Goal: Information Seeking & Learning: Learn about a topic

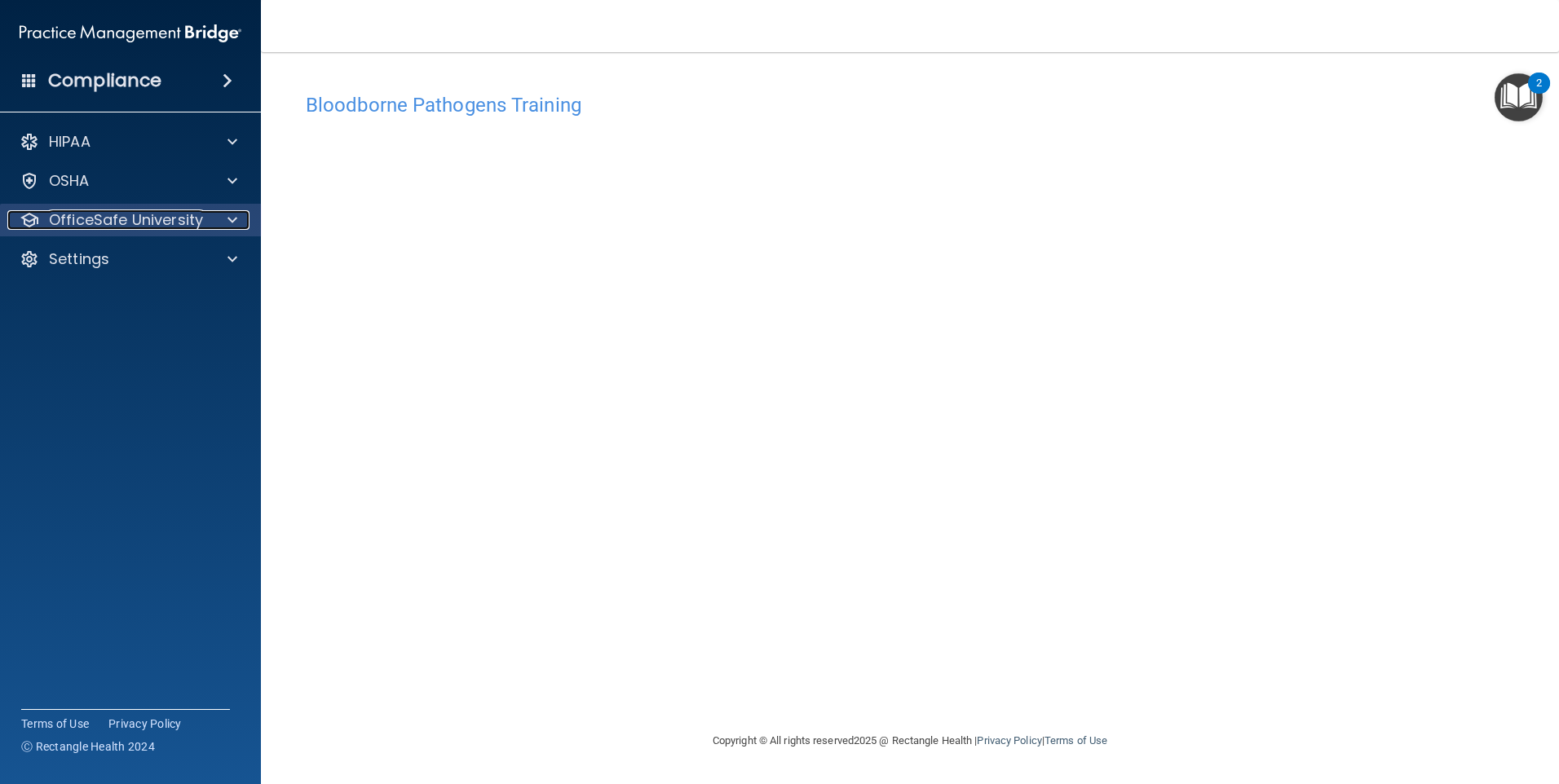
click at [184, 228] on p "OfficeSafe University" at bounding box center [126, 220] width 154 height 19
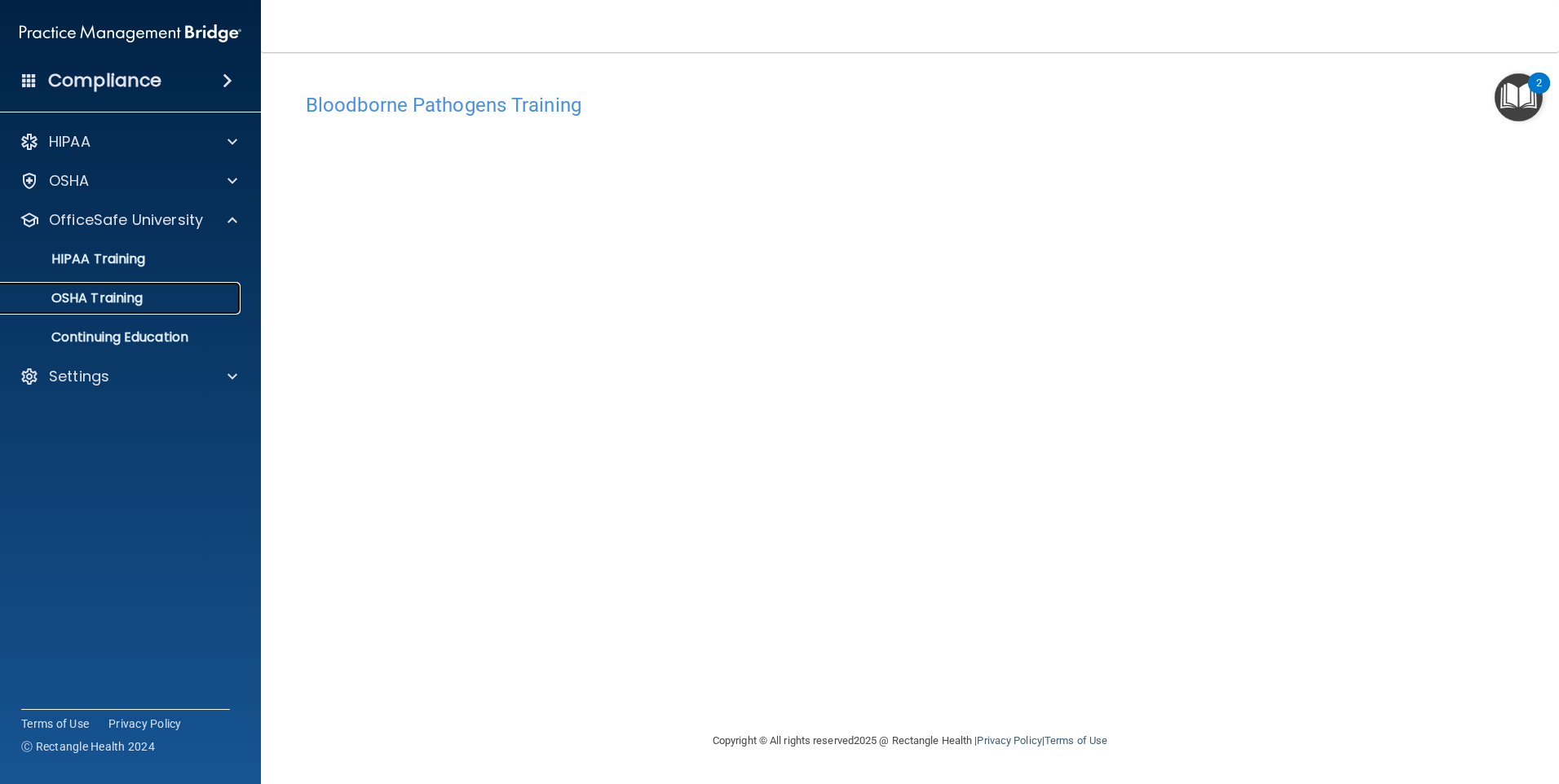
click at [151, 288] on link "OSHA Training" at bounding box center [112, 297] width 257 height 32
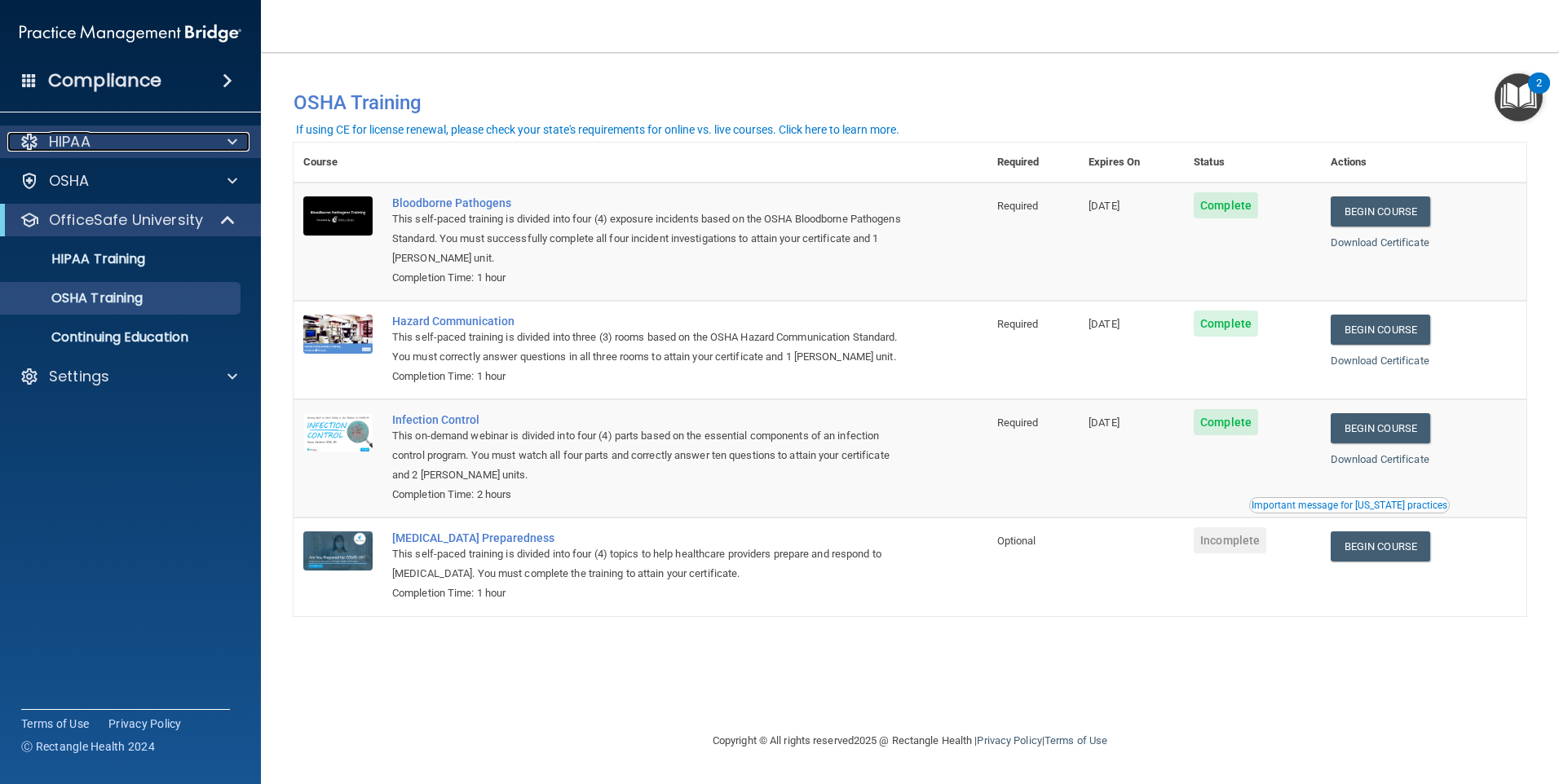
click at [224, 147] on div at bounding box center [230, 141] width 41 height 19
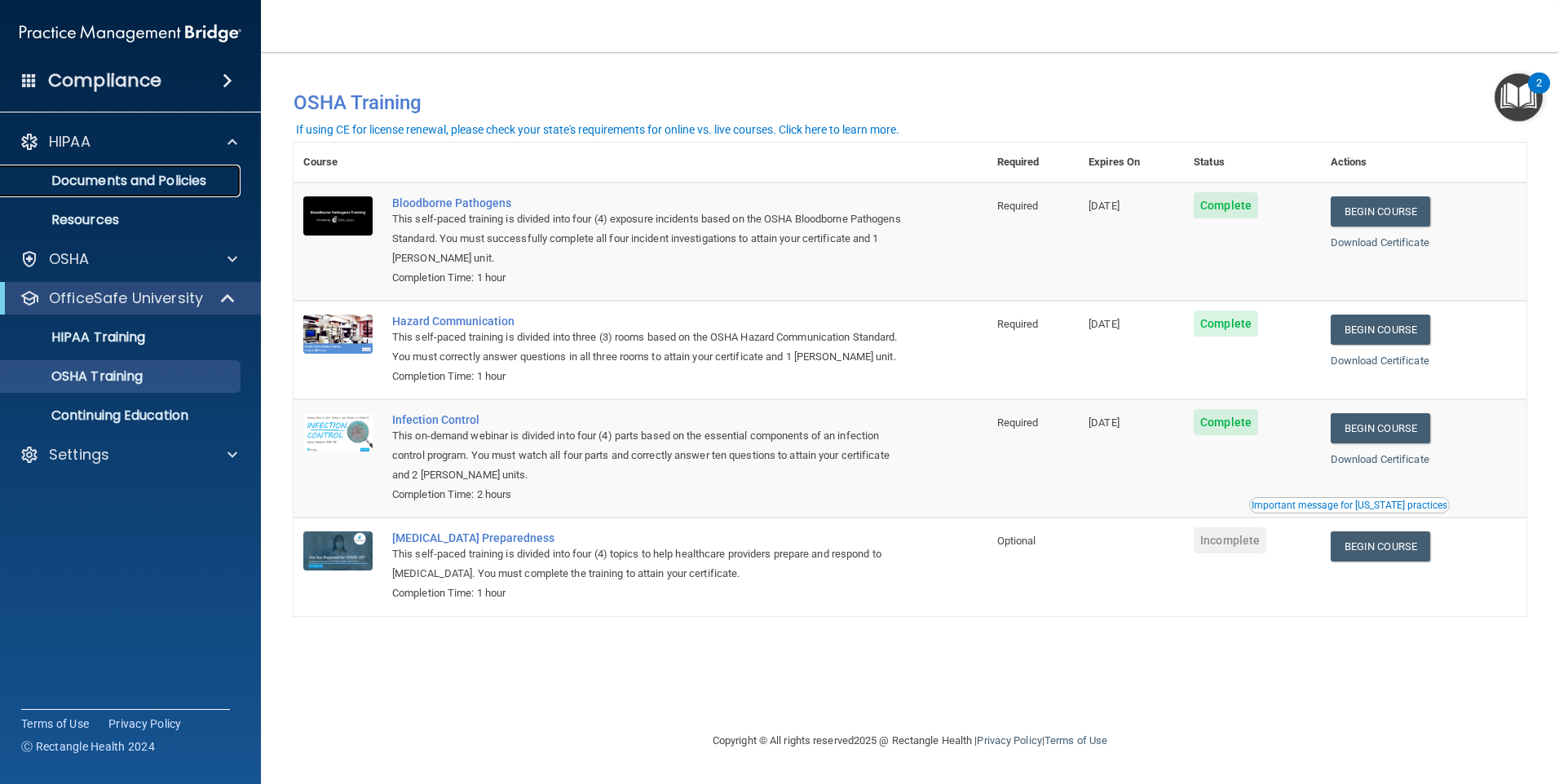
click at [184, 184] on p "Documents and Policies" at bounding box center [121, 181] width 223 height 17
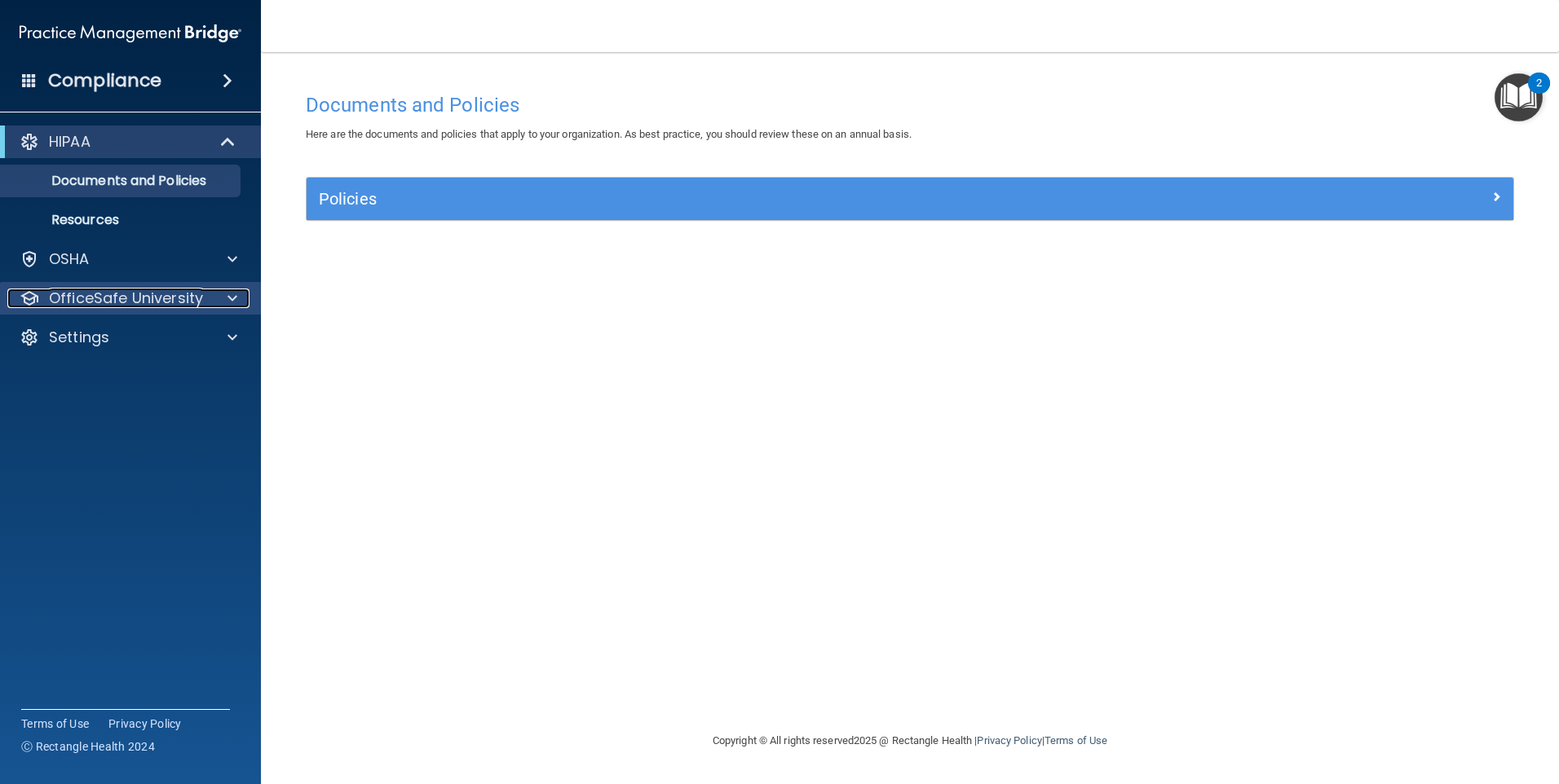
click at [145, 301] on p "OfficeSafe University" at bounding box center [126, 297] width 154 height 19
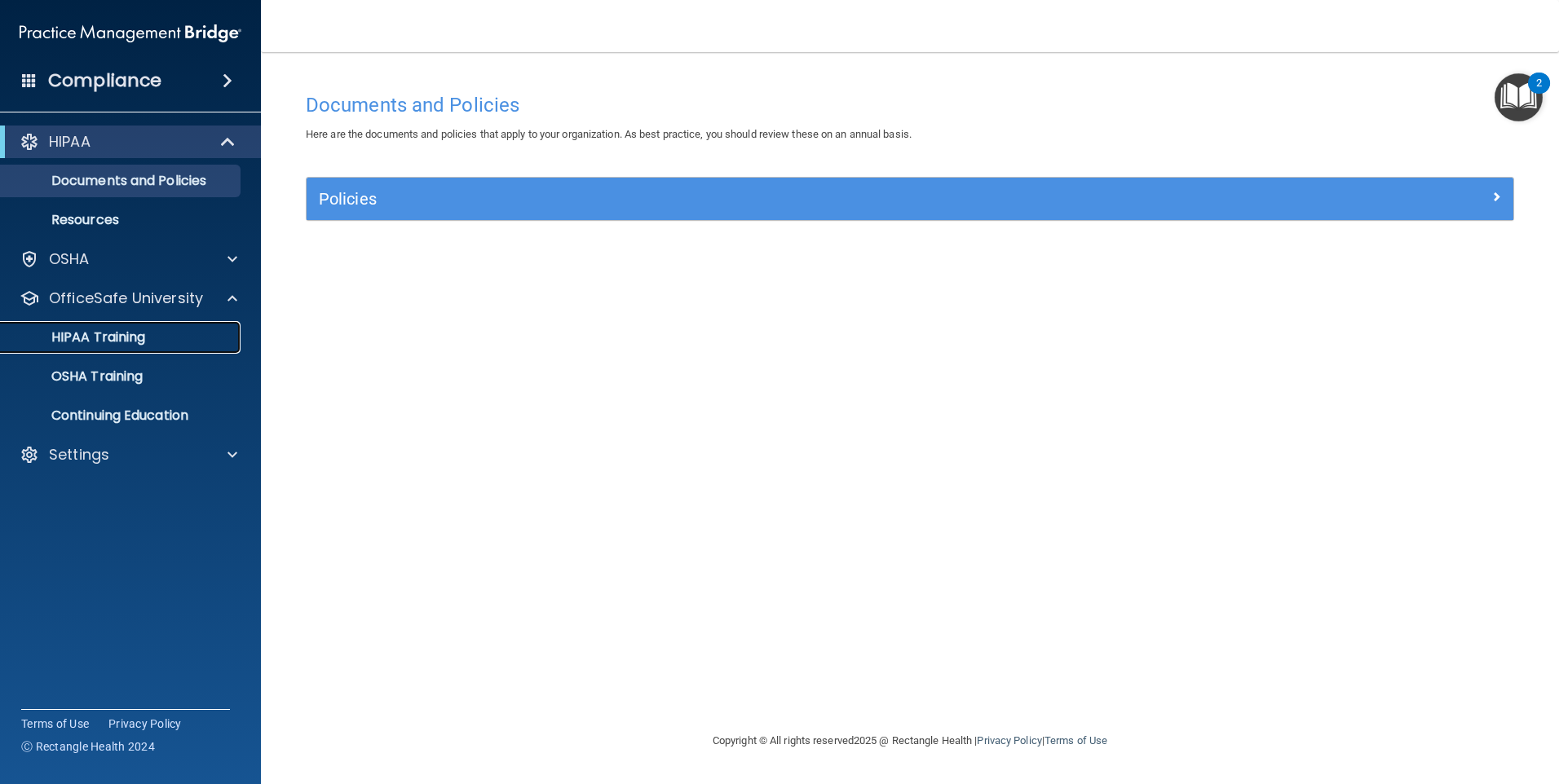
click at [158, 342] on div "HIPAA Training" at bounding box center [121, 338] width 223 height 17
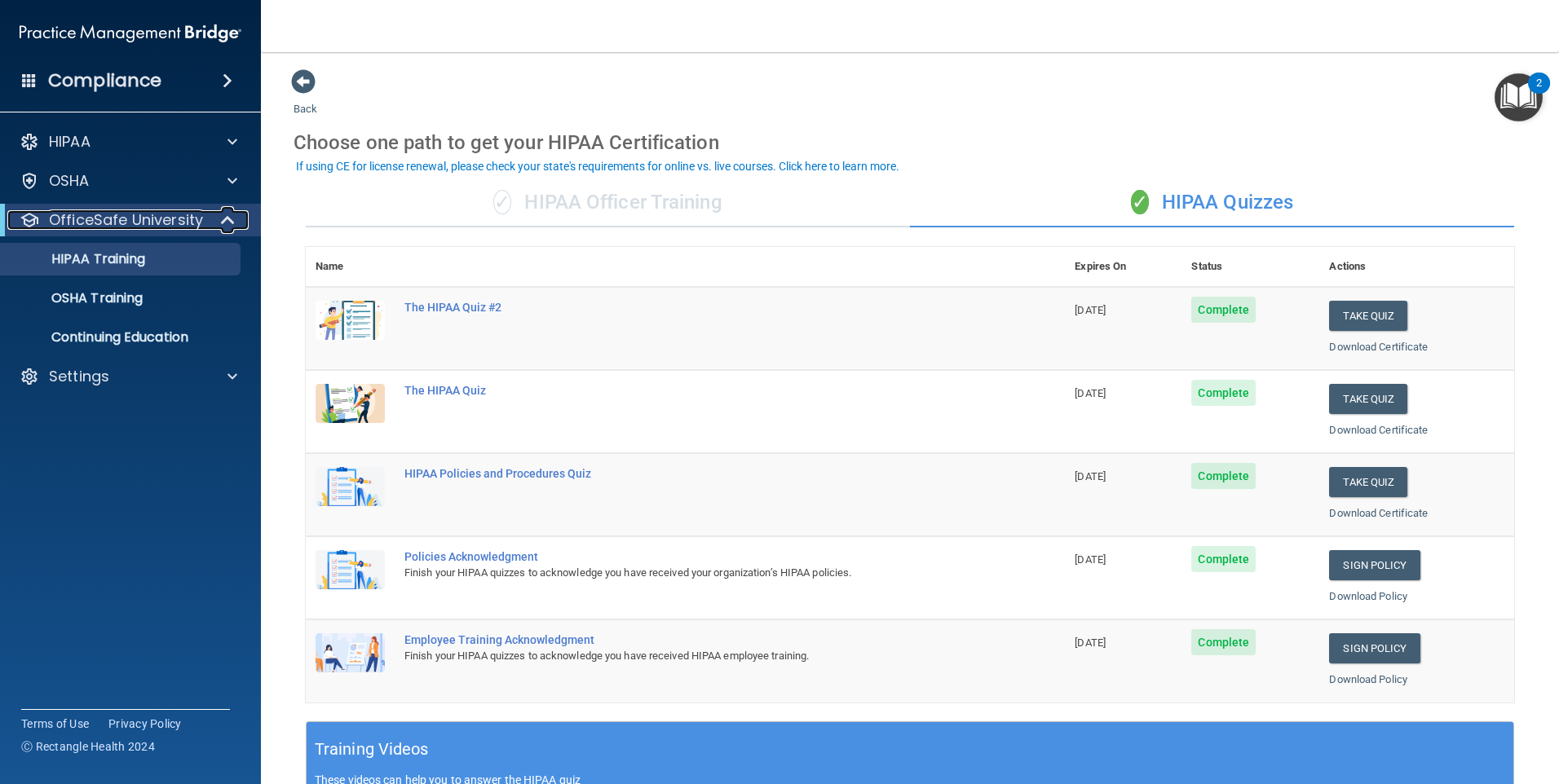
click at [232, 219] on span at bounding box center [229, 220] width 14 height 19
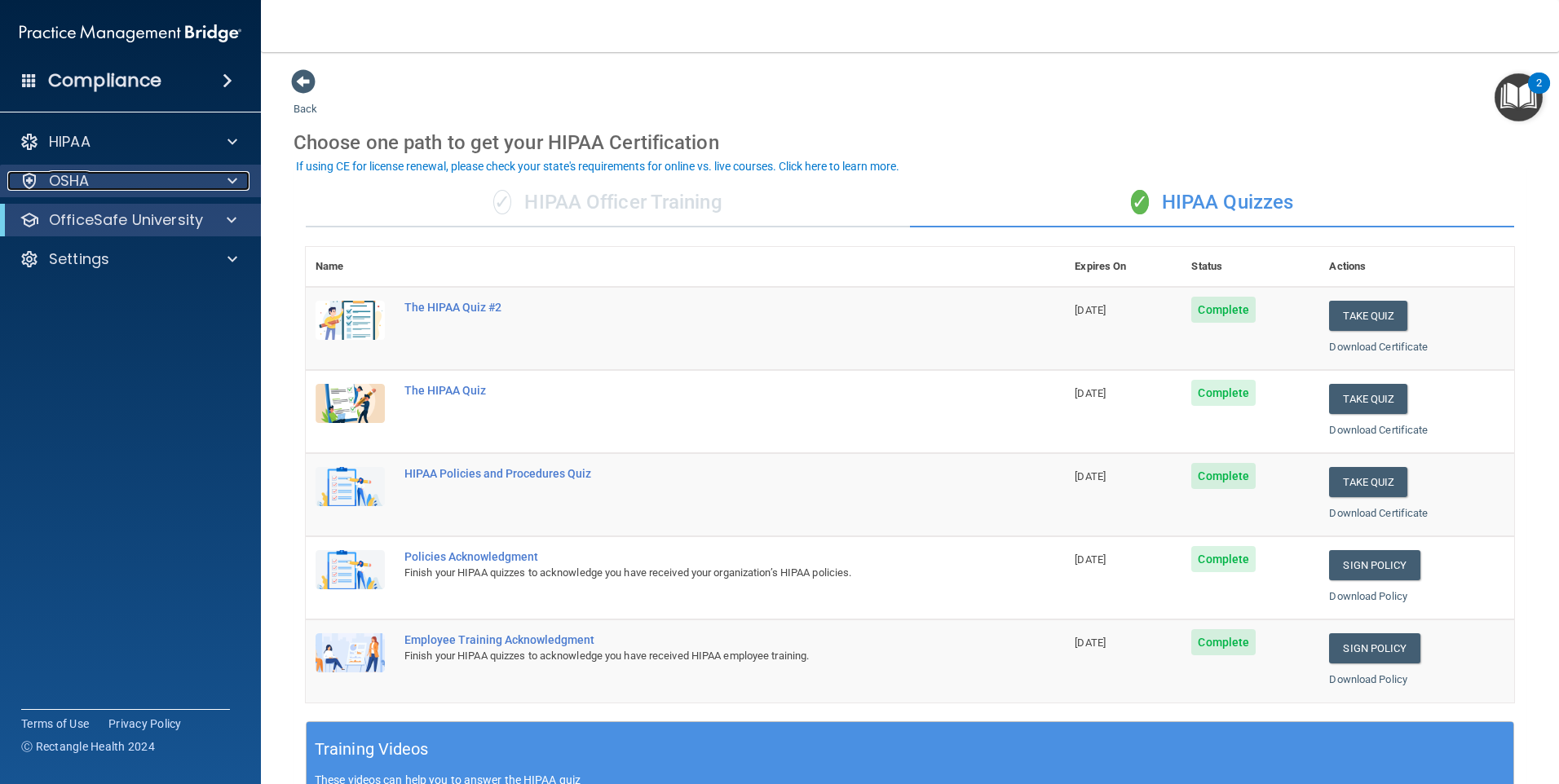
click at [113, 173] on div "OSHA" at bounding box center [108, 180] width 202 height 19
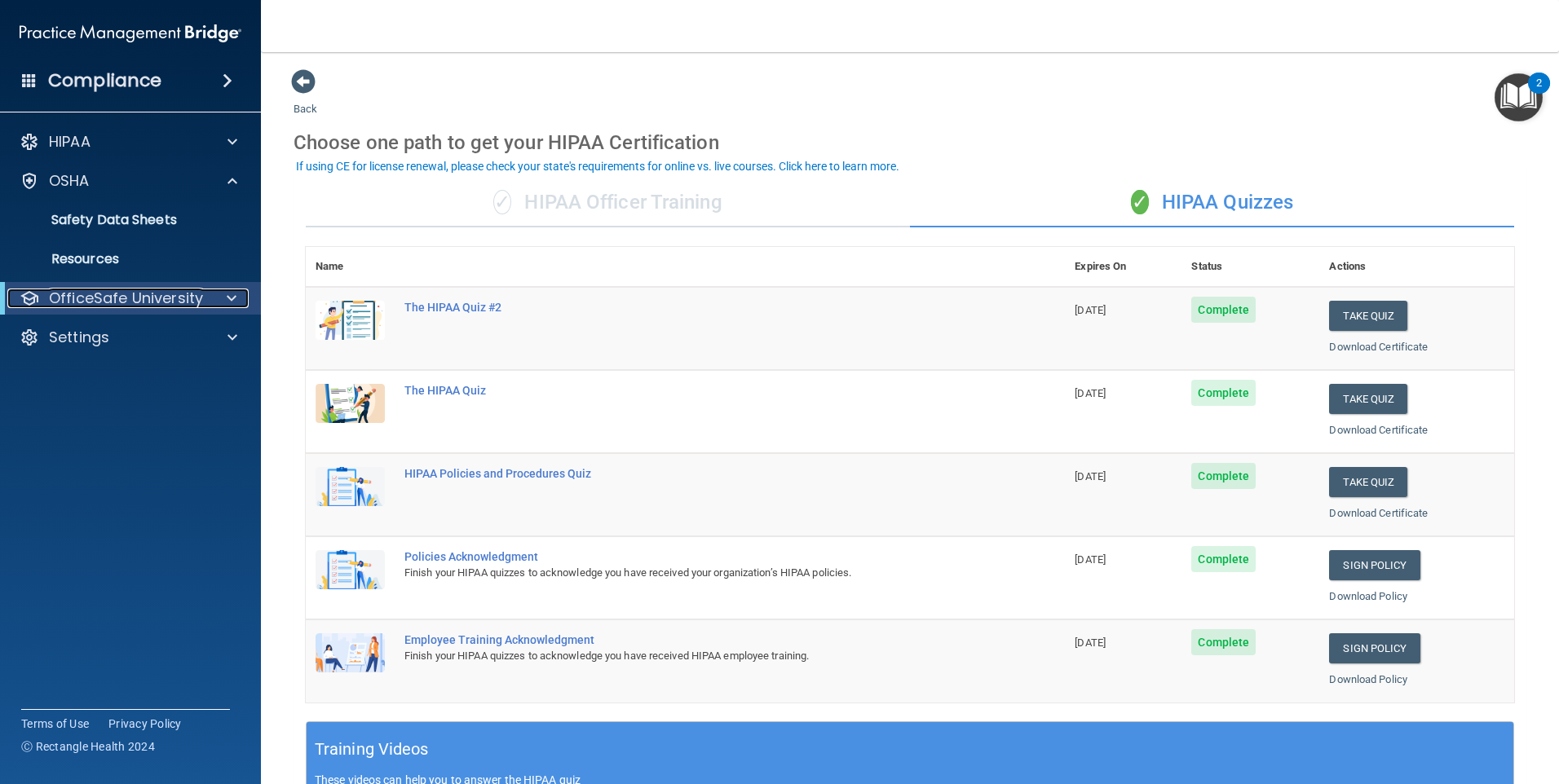
click at [135, 301] on p "OfficeSafe University" at bounding box center [126, 297] width 154 height 19
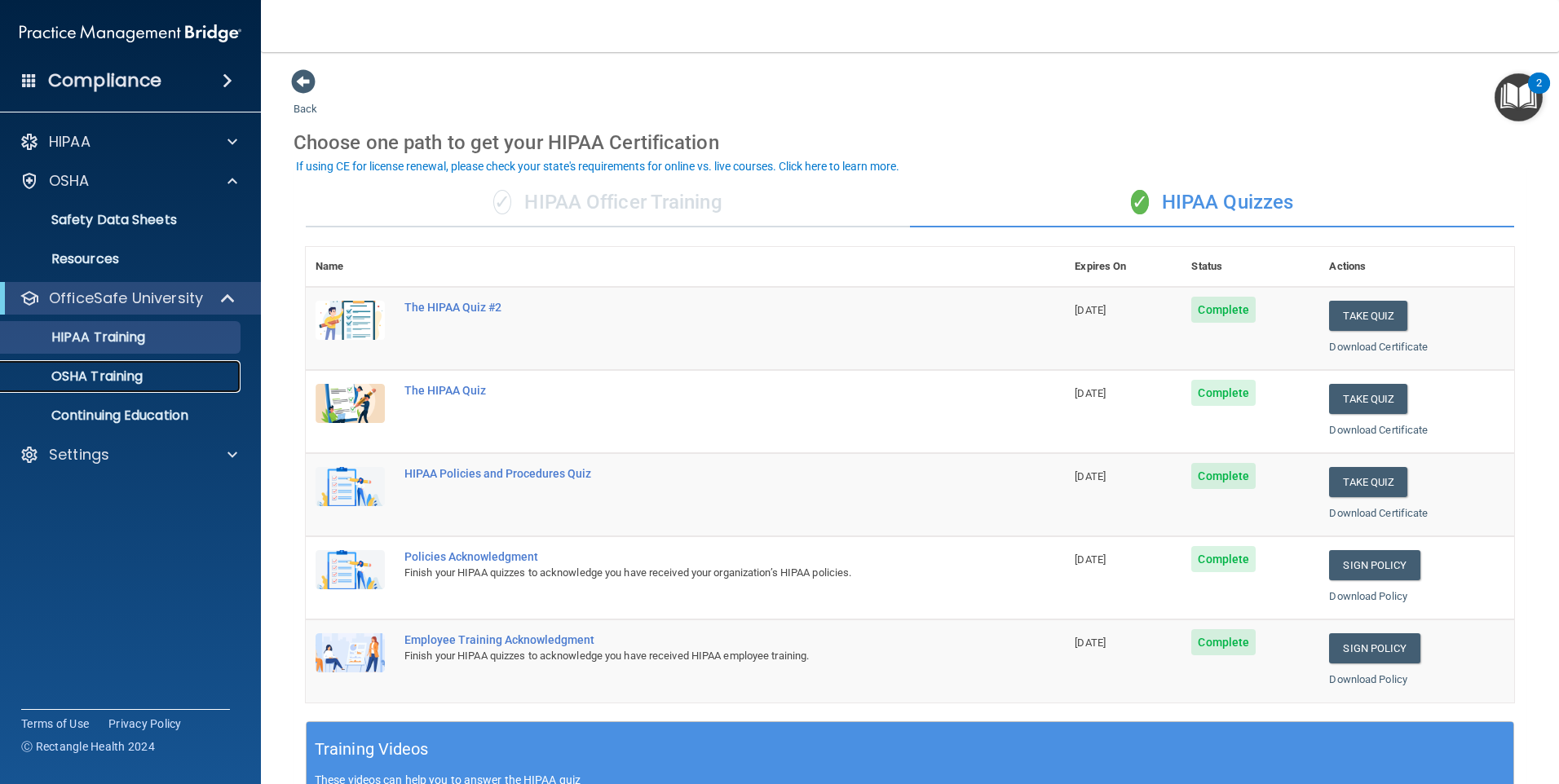
click at [149, 372] on div "OSHA Training" at bounding box center [121, 377] width 223 height 17
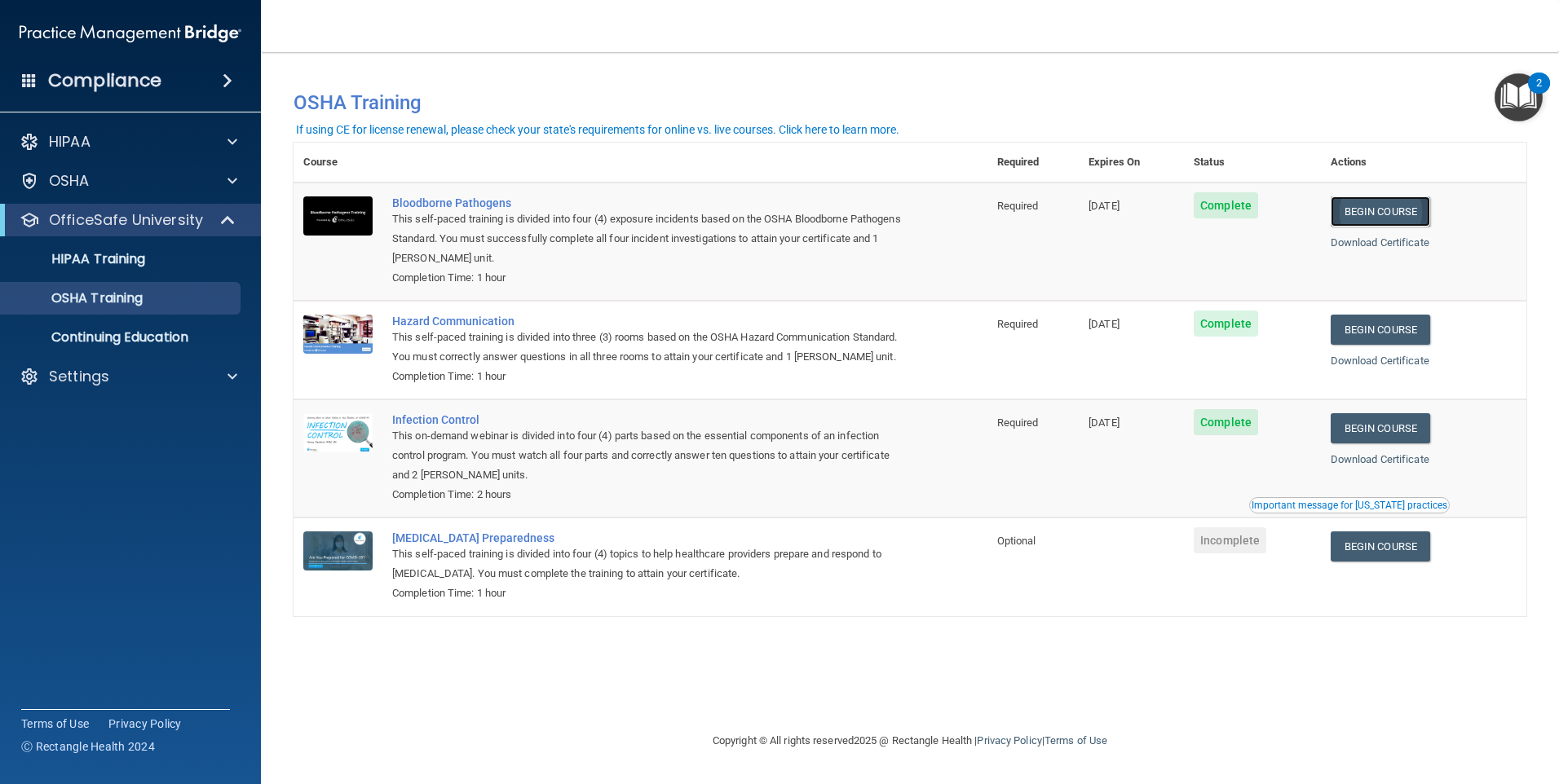
click at [1379, 207] on link "Begin Course" at bounding box center [1380, 211] width 100 height 30
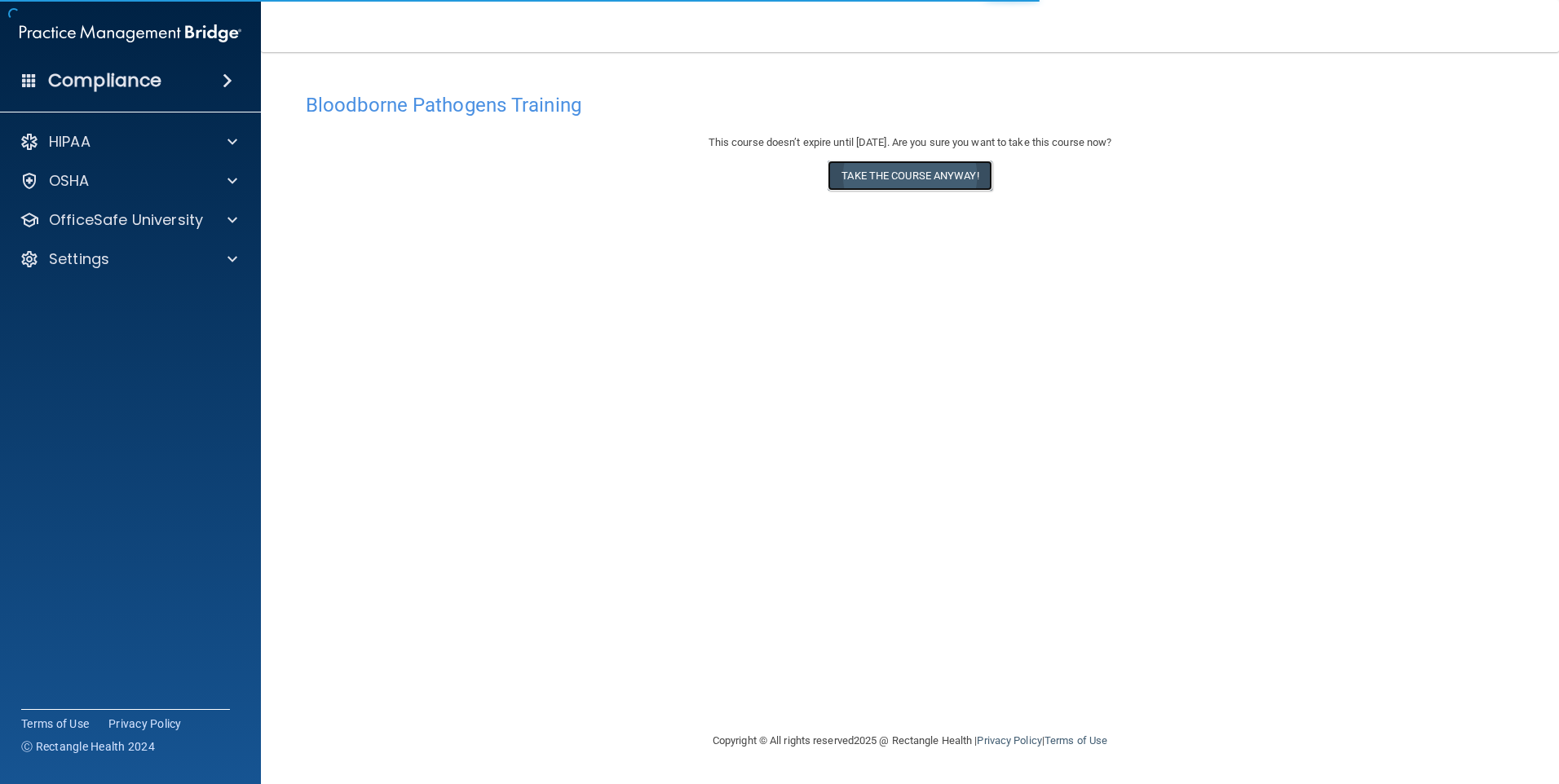
click at [929, 183] on button "Take the course anyway!" at bounding box center [909, 175] width 163 height 30
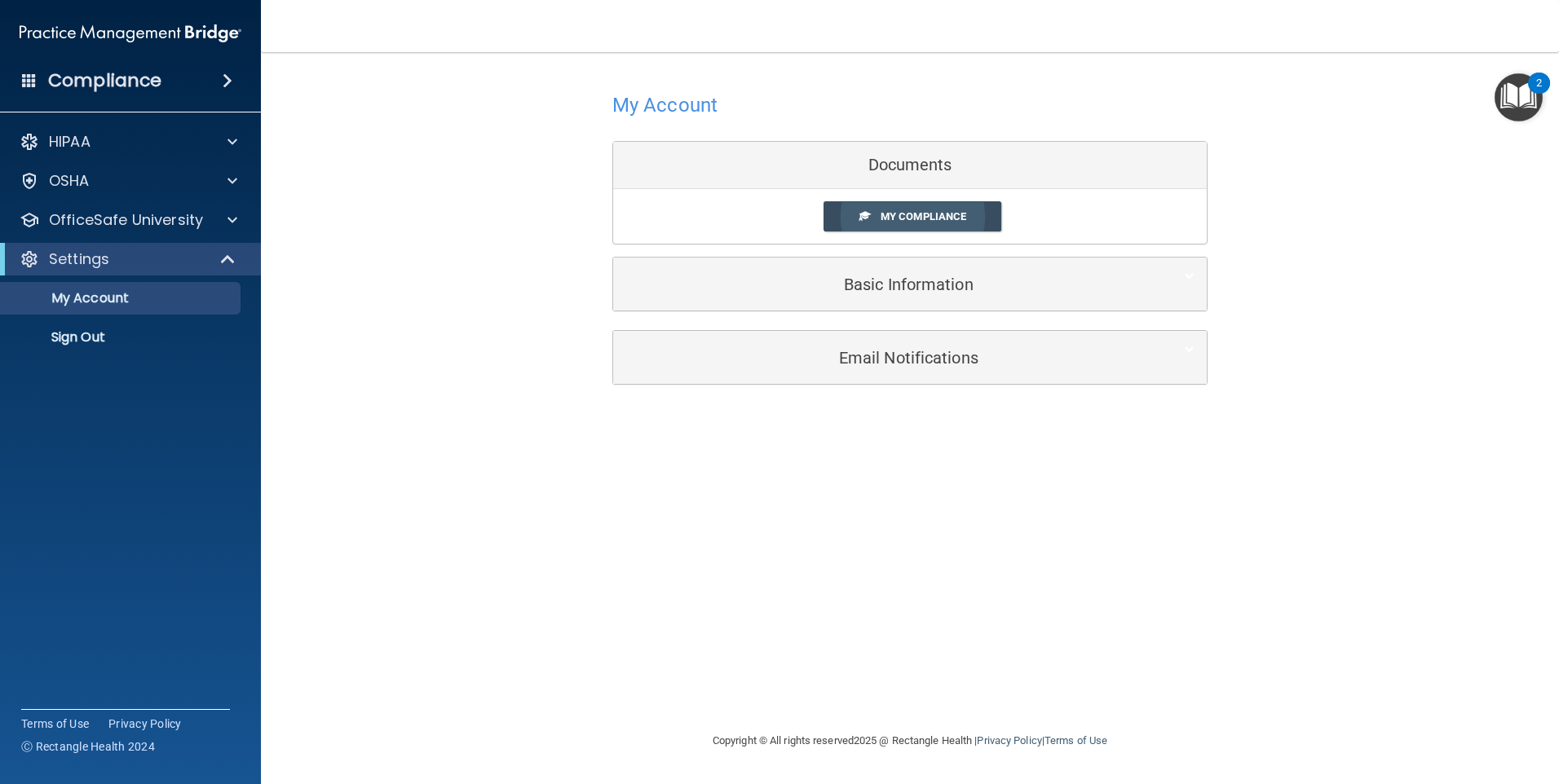
click at [974, 216] on link "My Compliance" at bounding box center [912, 216] width 178 height 30
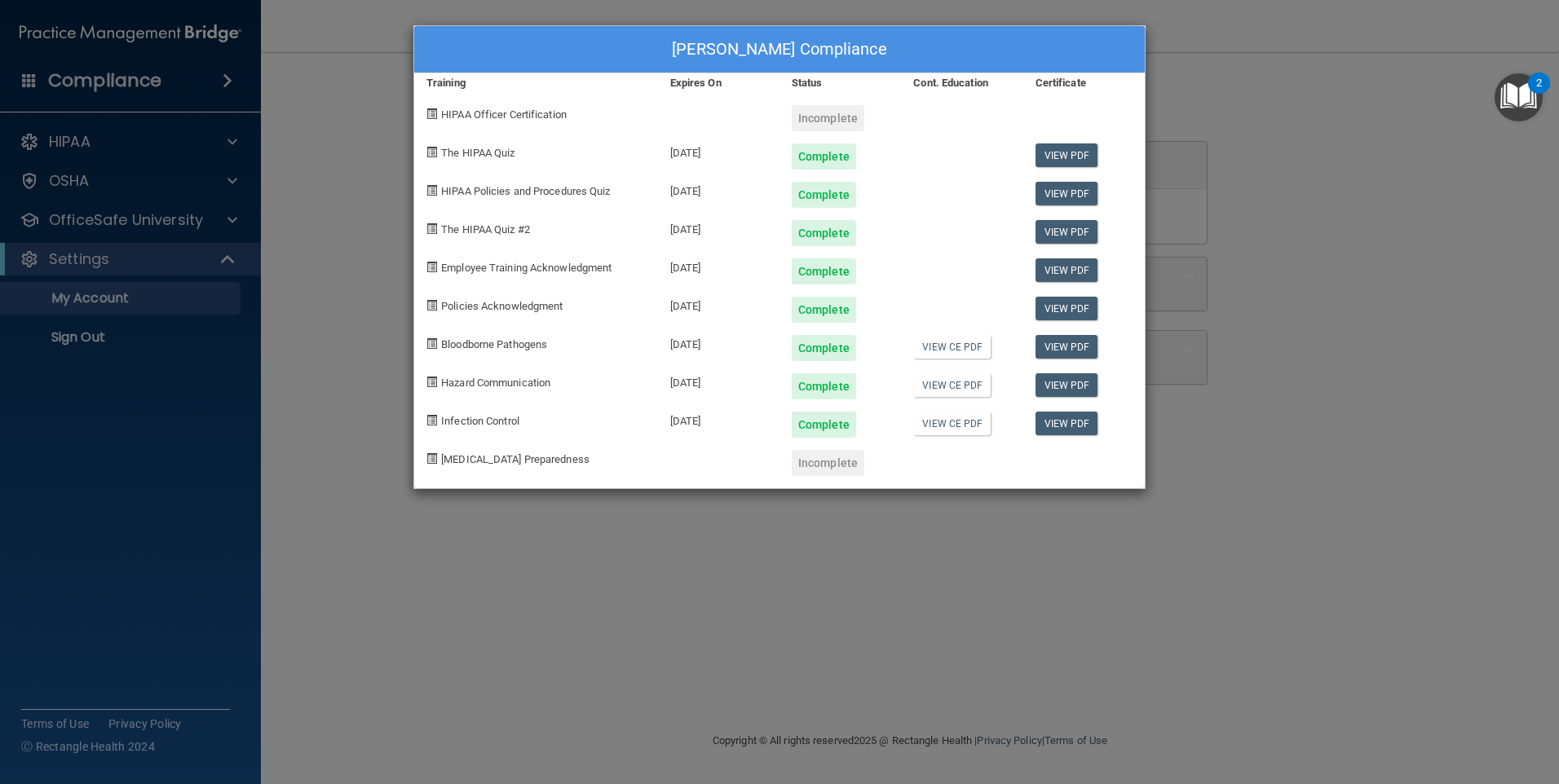
click at [1420, 138] on div "Lauren Gulka's Compliance Training Expires On Status Cont. Education Certificat…" at bounding box center [780, 392] width 1559 height 784
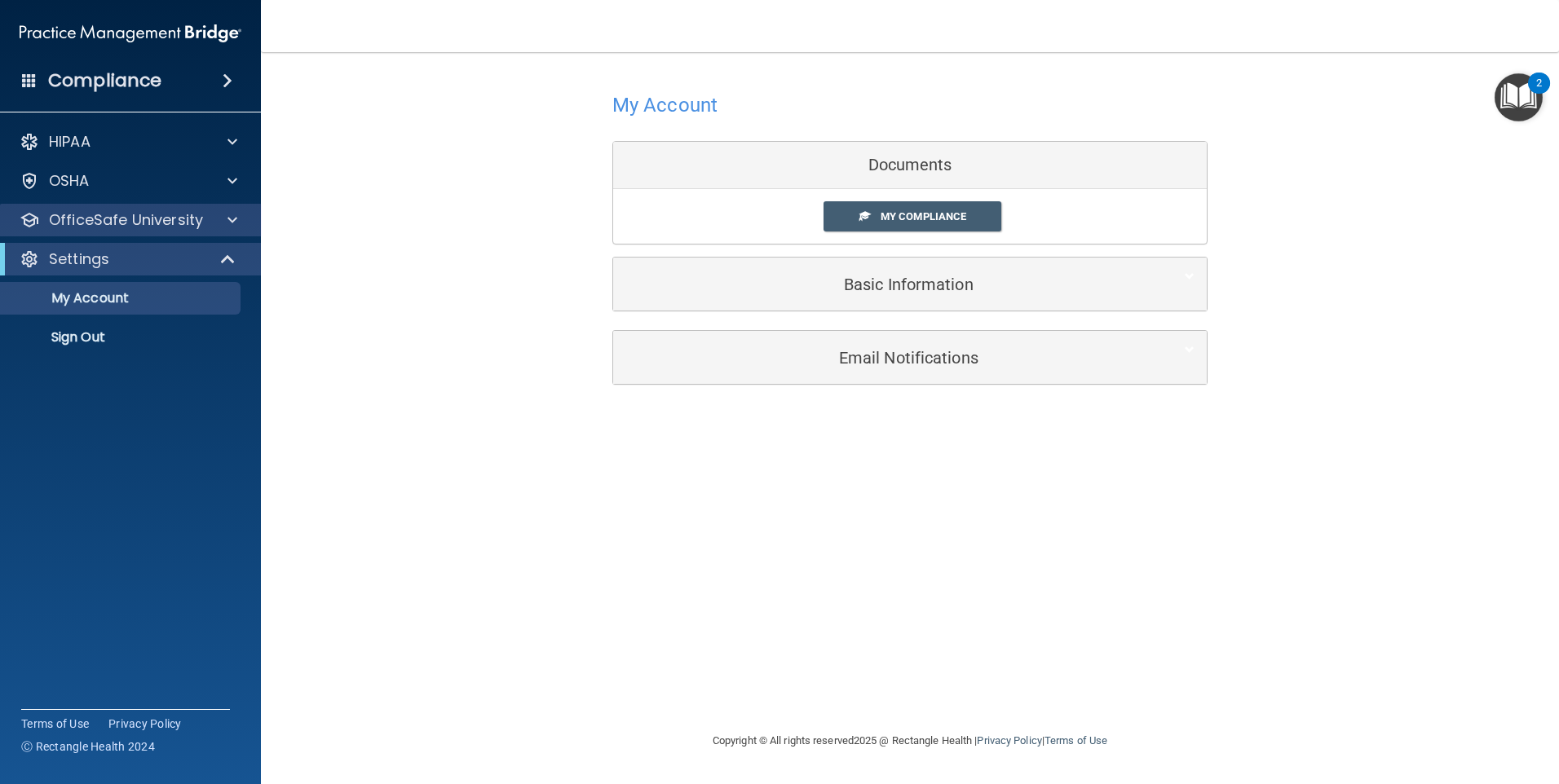
click at [167, 233] on div "OfficeSafe University" at bounding box center [130, 220] width 261 height 32
click at [208, 222] on div "OfficeSafe University" at bounding box center [108, 220] width 202 height 19
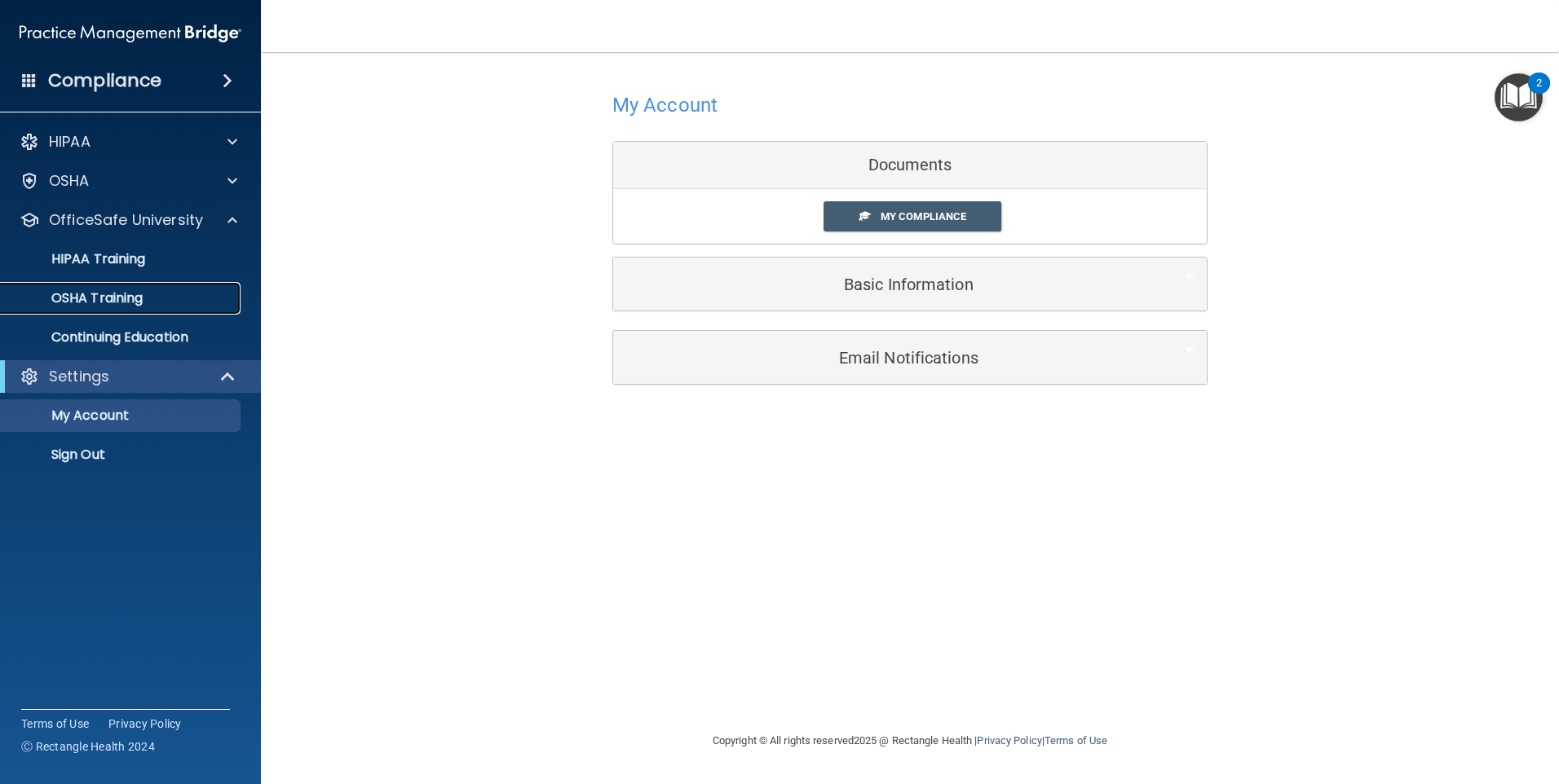
click at [154, 308] on link "OSHA Training" at bounding box center [112, 297] width 257 height 32
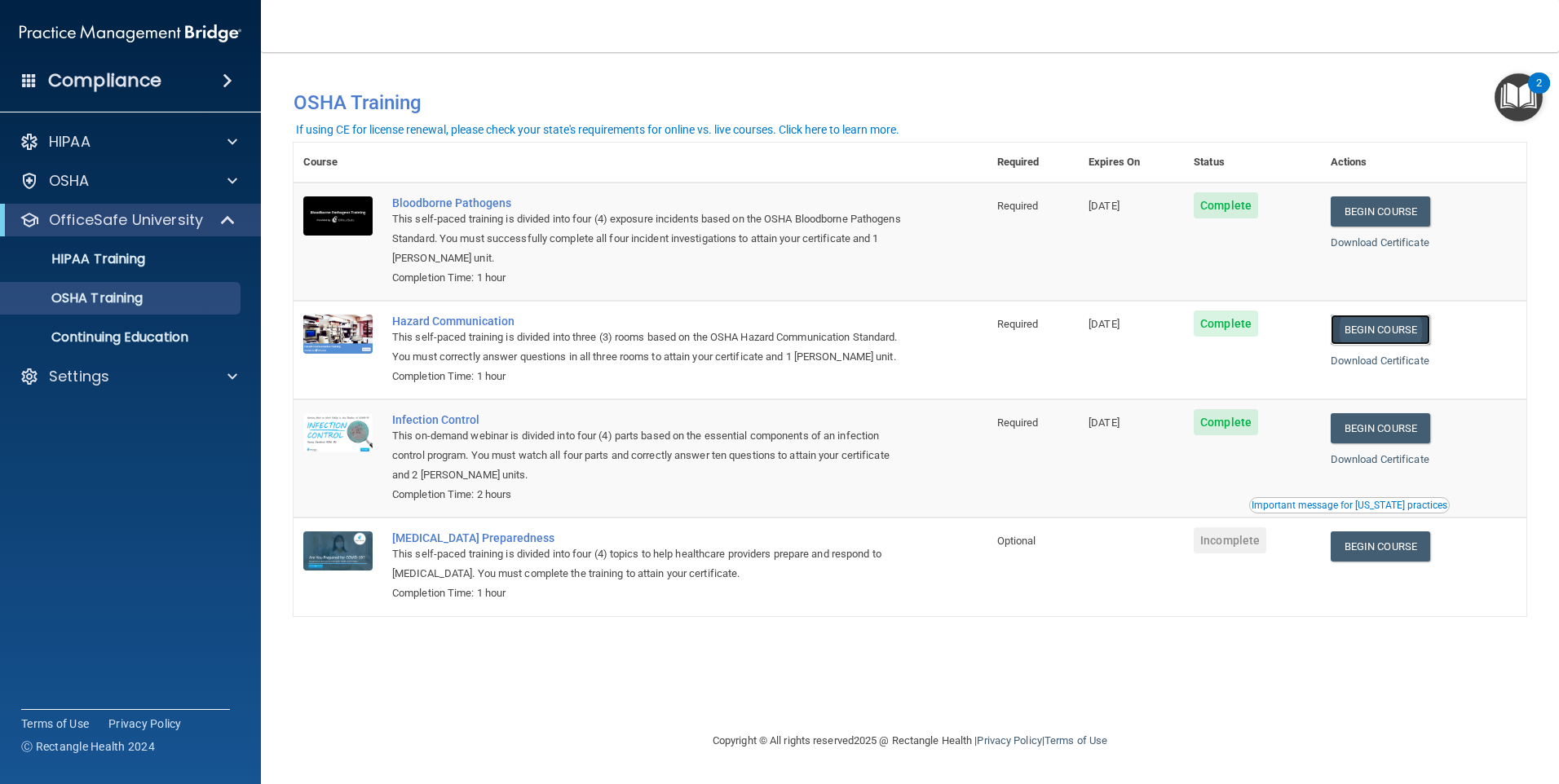
click at [1380, 333] on link "Begin Course" at bounding box center [1380, 330] width 100 height 30
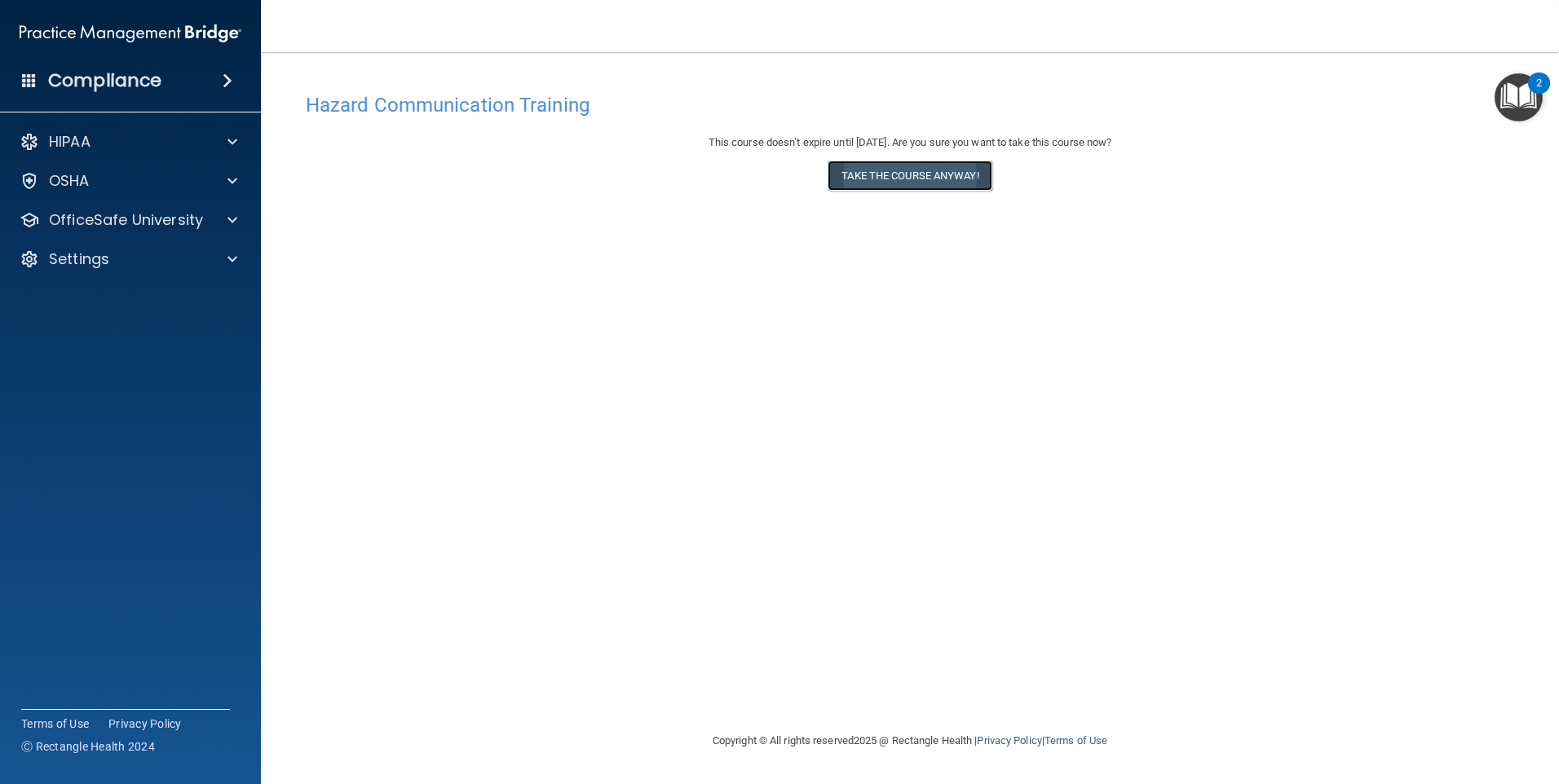
click at [928, 181] on button "Take the course anyway!" at bounding box center [909, 175] width 163 height 30
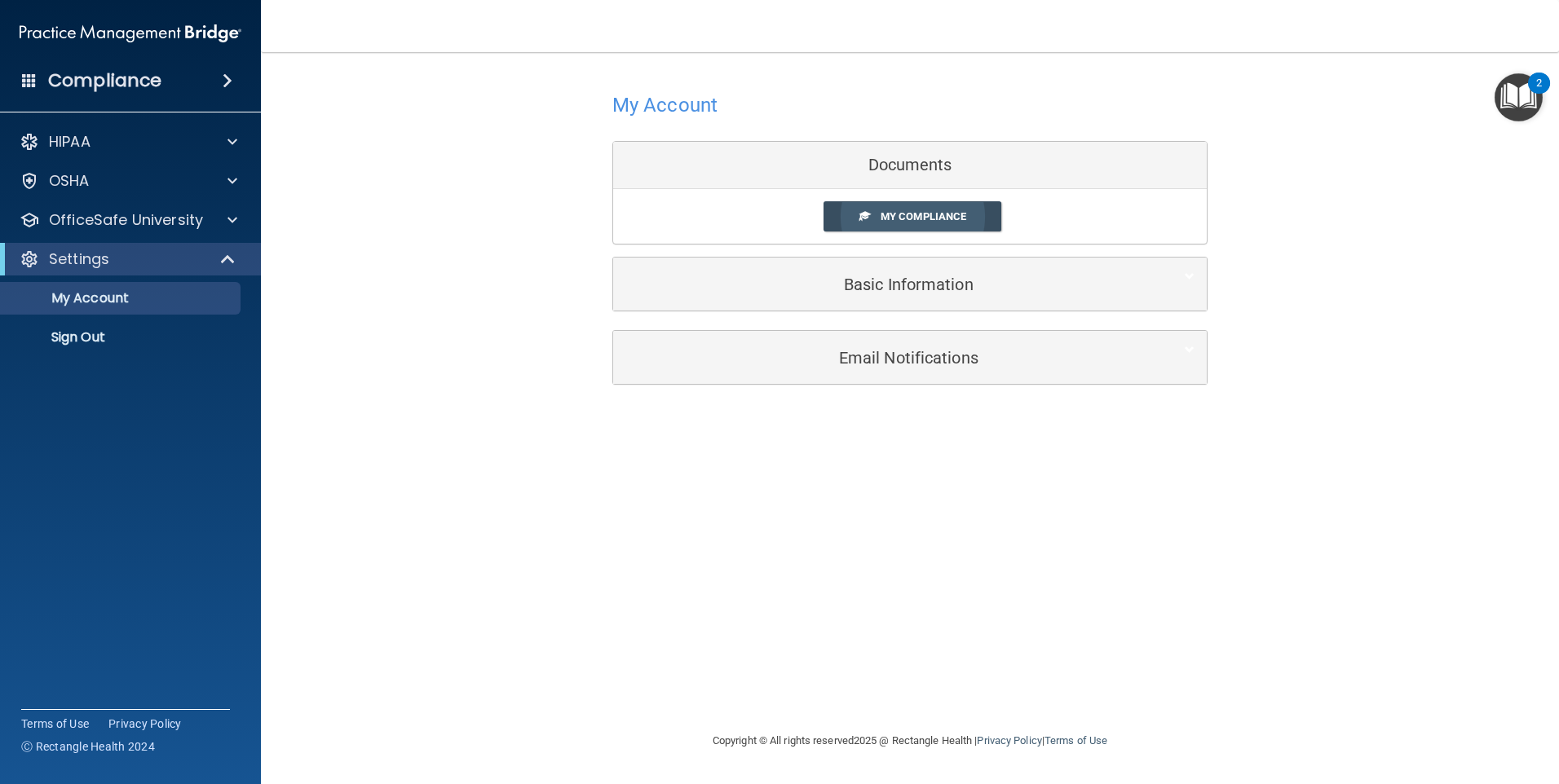
click at [884, 219] on span "My Compliance" at bounding box center [923, 216] width 86 height 12
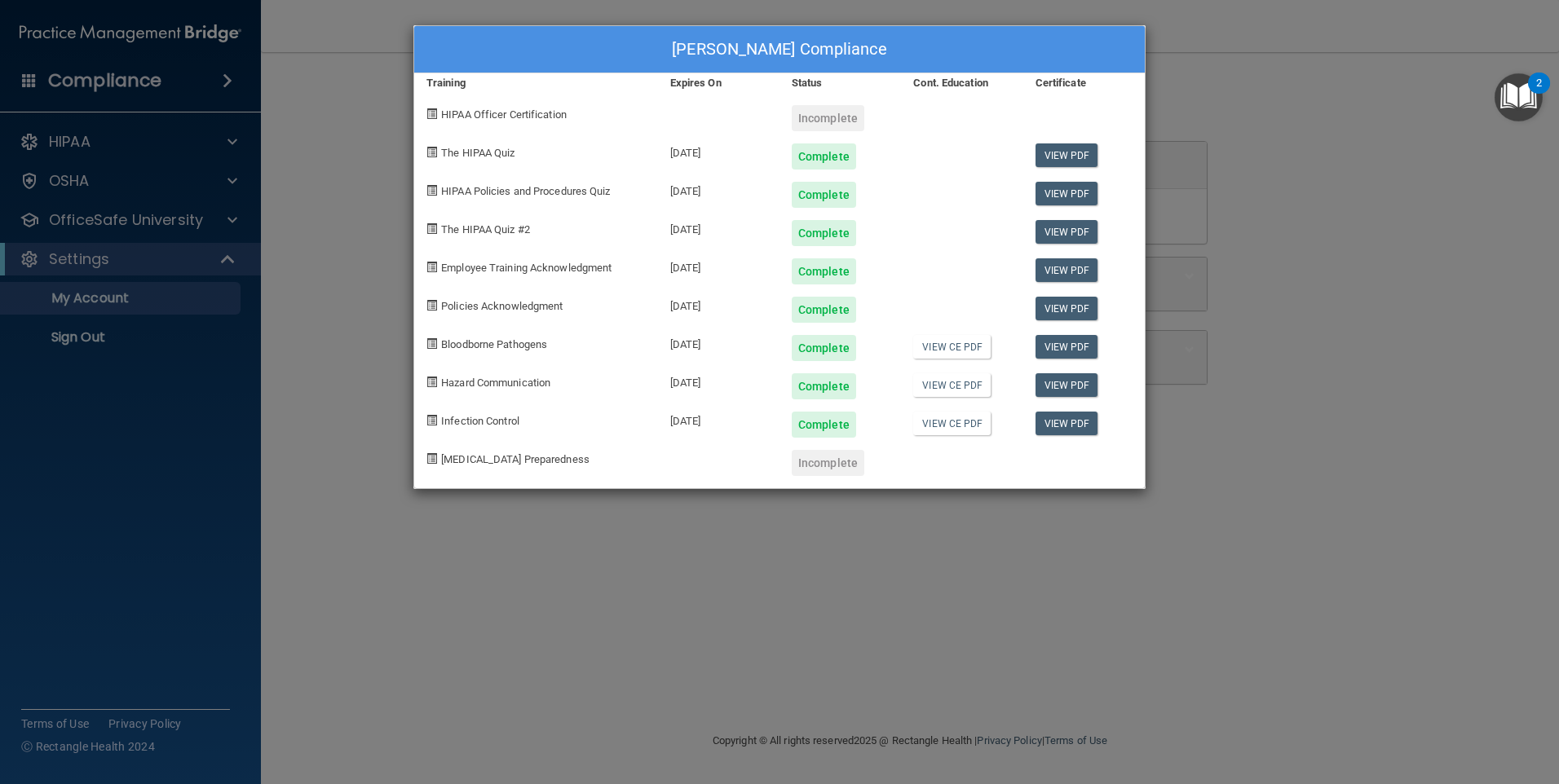
click at [119, 218] on div "[PERSON_NAME] Compliance Training Expires On Status Cont. Education Certificate…" at bounding box center [780, 392] width 1559 height 784
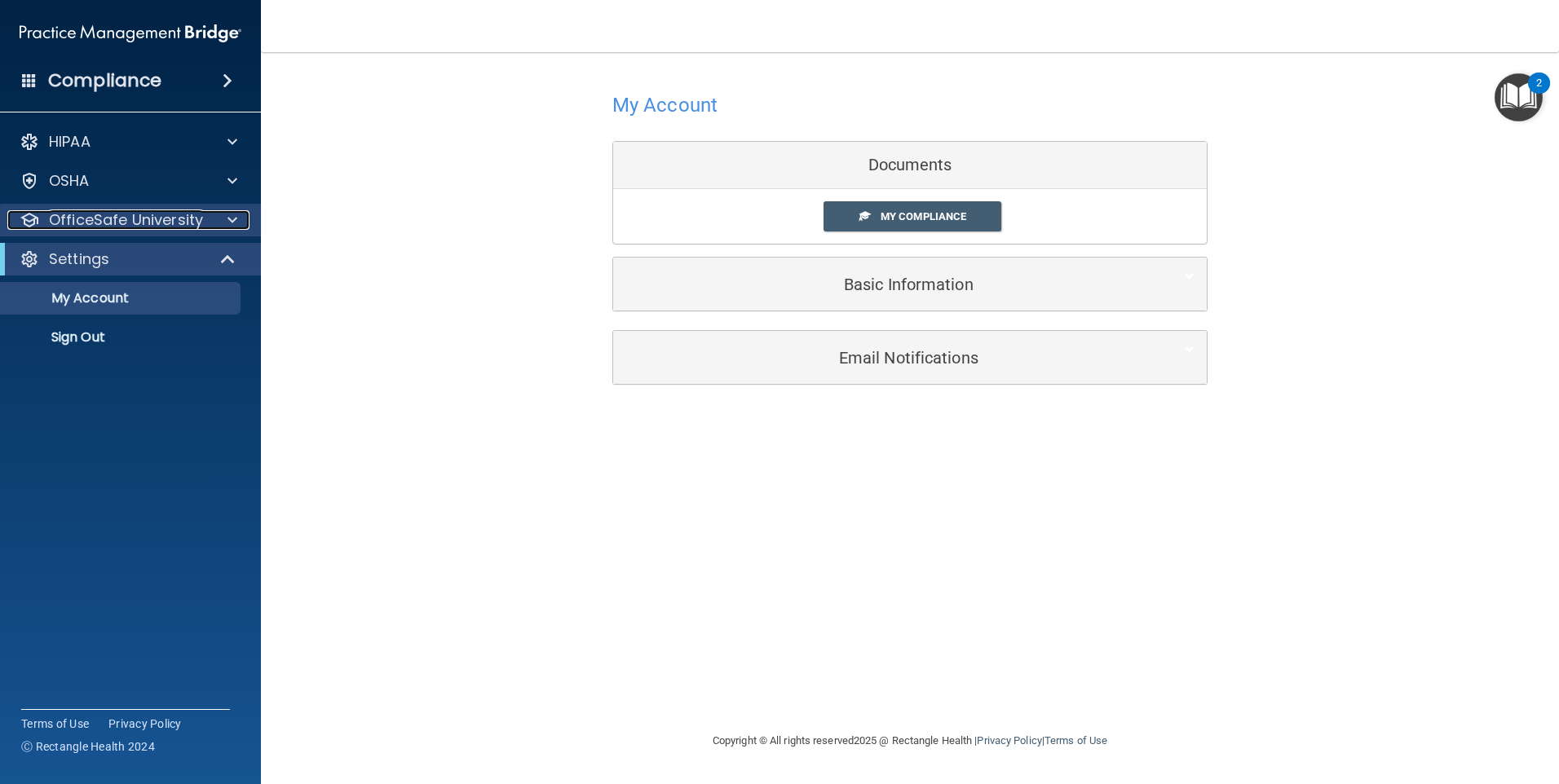
click at [127, 219] on p "OfficeSafe University" at bounding box center [126, 220] width 154 height 19
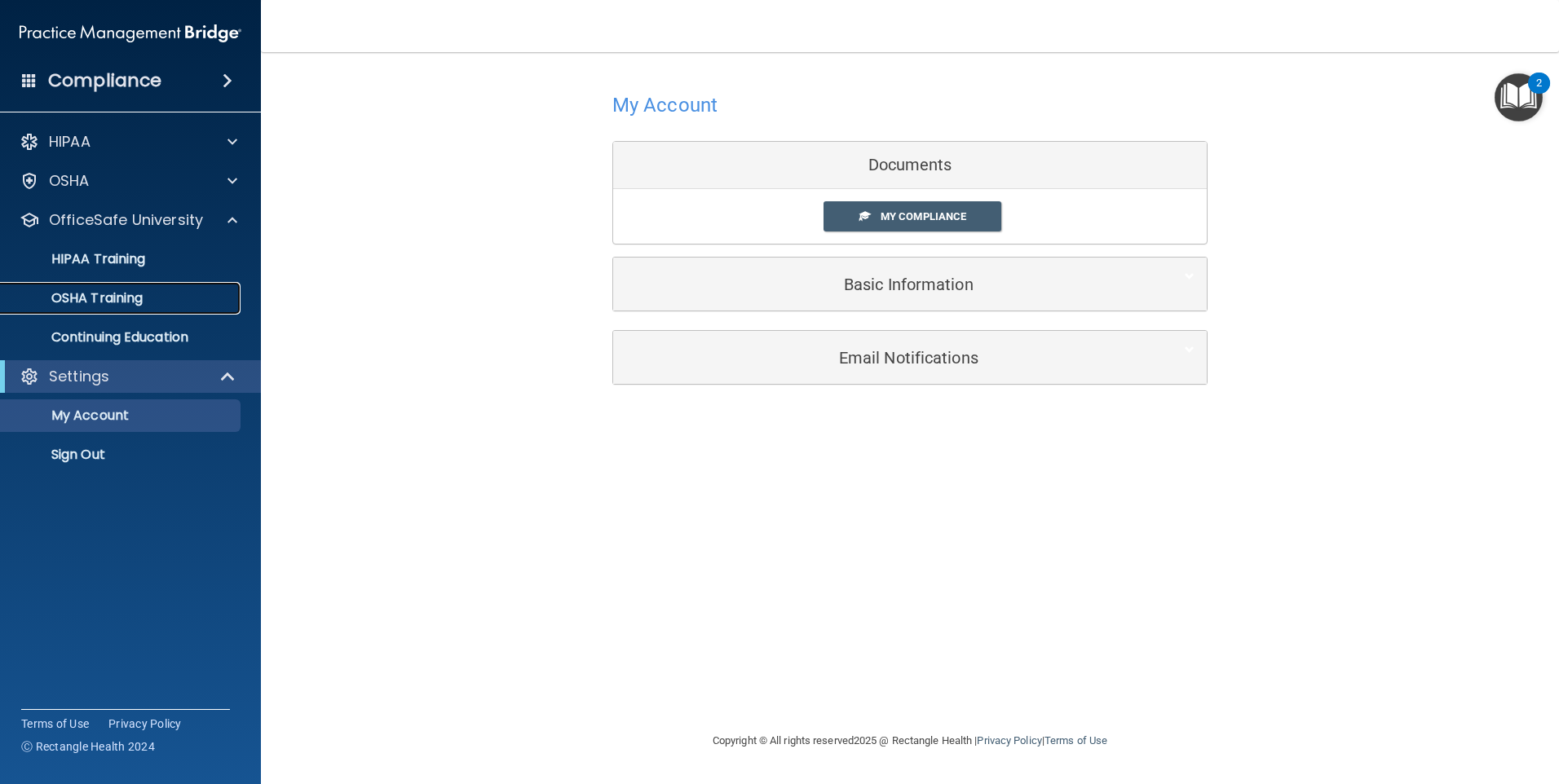
click at [103, 299] on p "OSHA Training" at bounding box center [76, 298] width 132 height 17
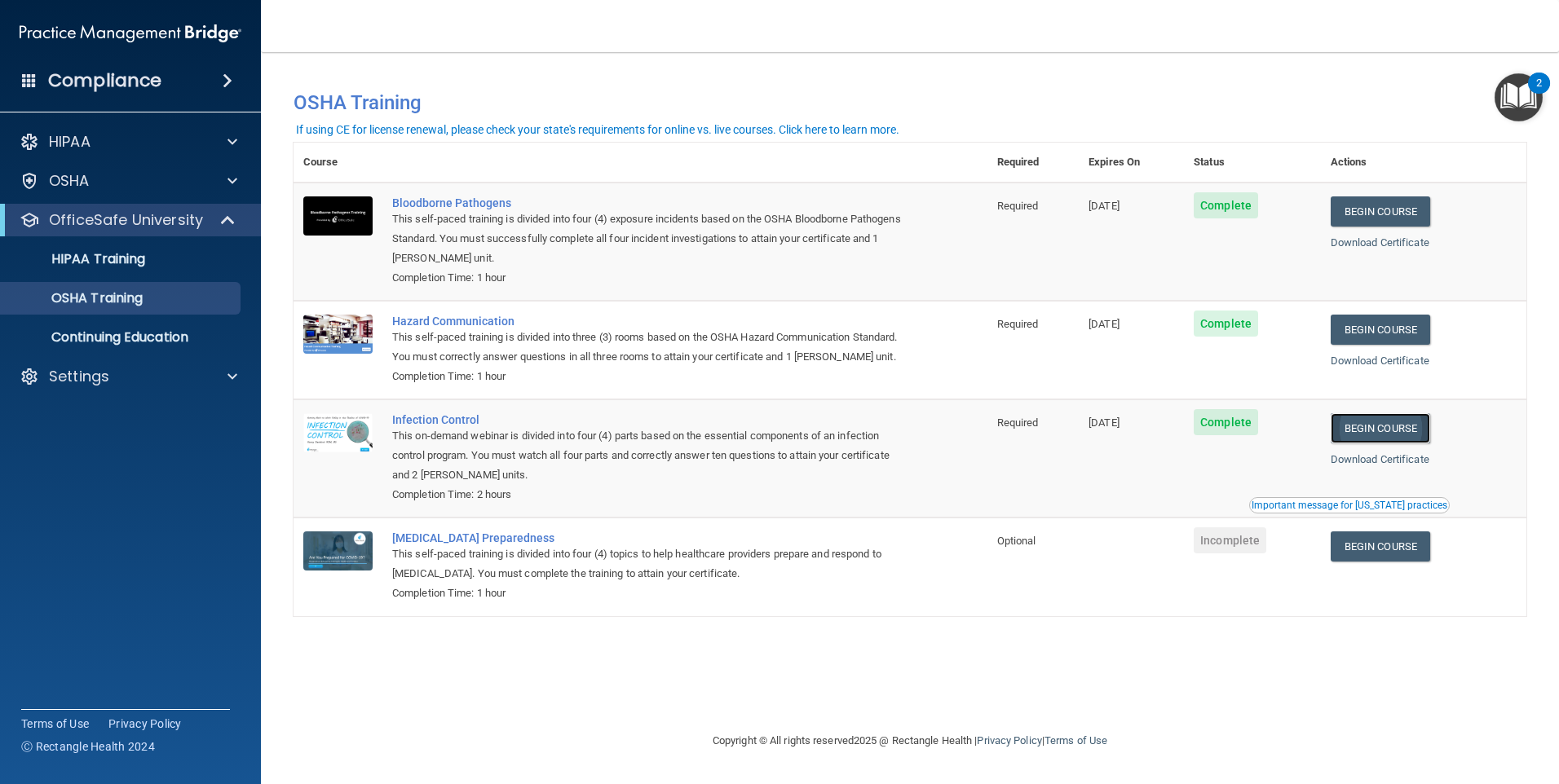
click at [1405, 443] on link "Begin Course" at bounding box center [1380, 428] width 100 height 30
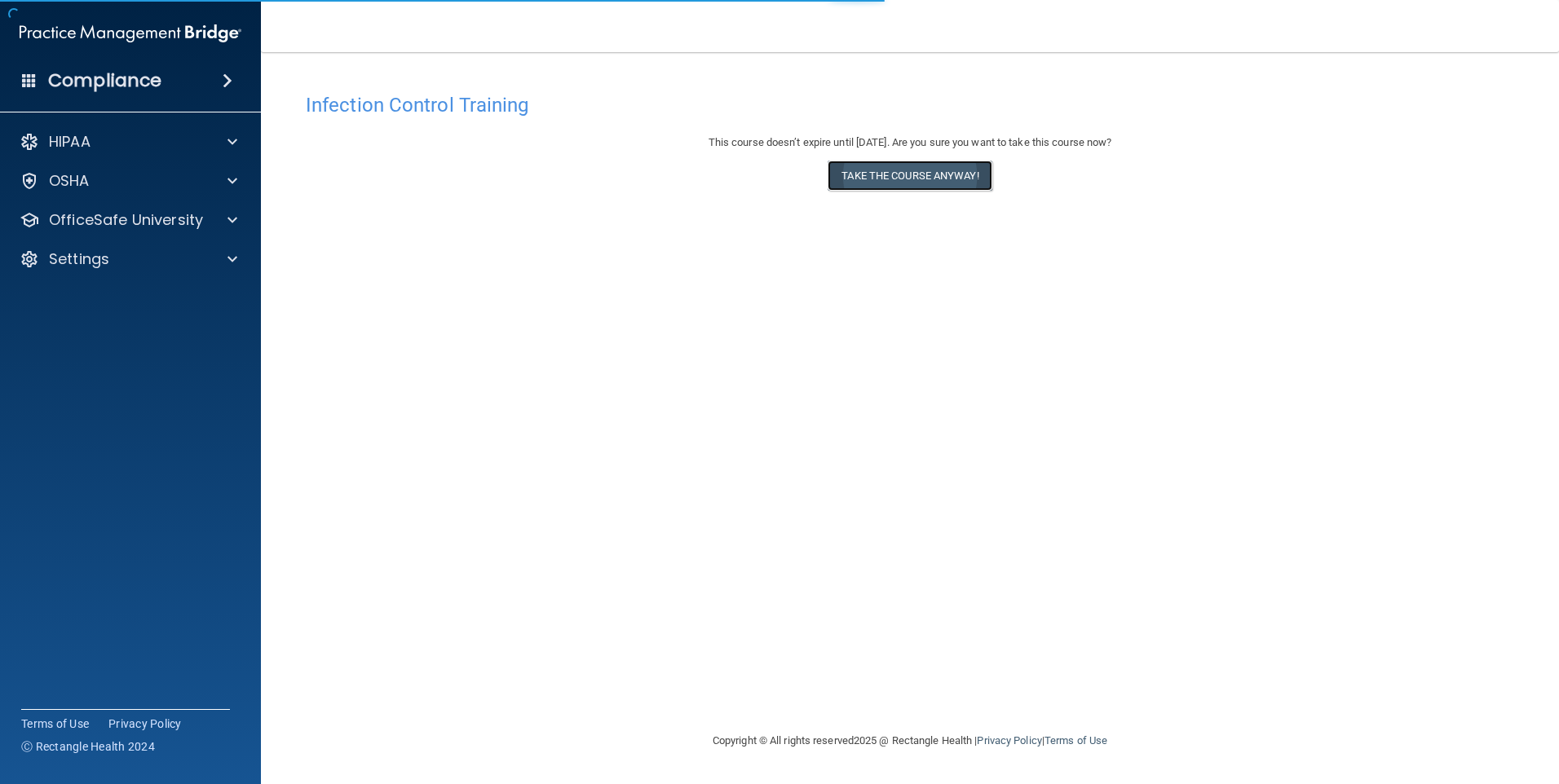
click at [881, 170] on button "Take the course anyway!" at bounding box center [909, 175] width 163 height 30
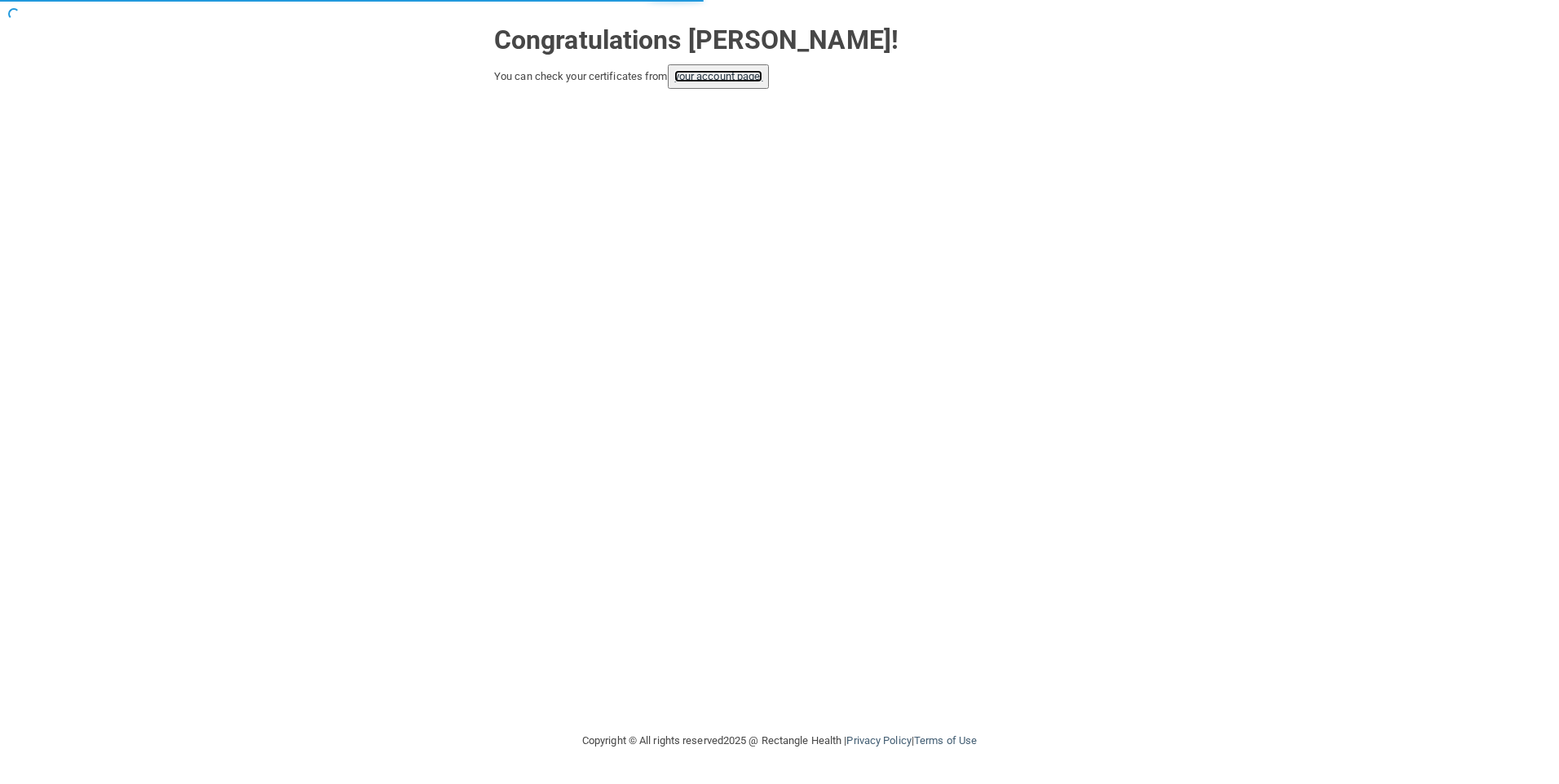
click at [726, 79] on link "your account page!" at bounding box center [719, 76] width 89 height 12
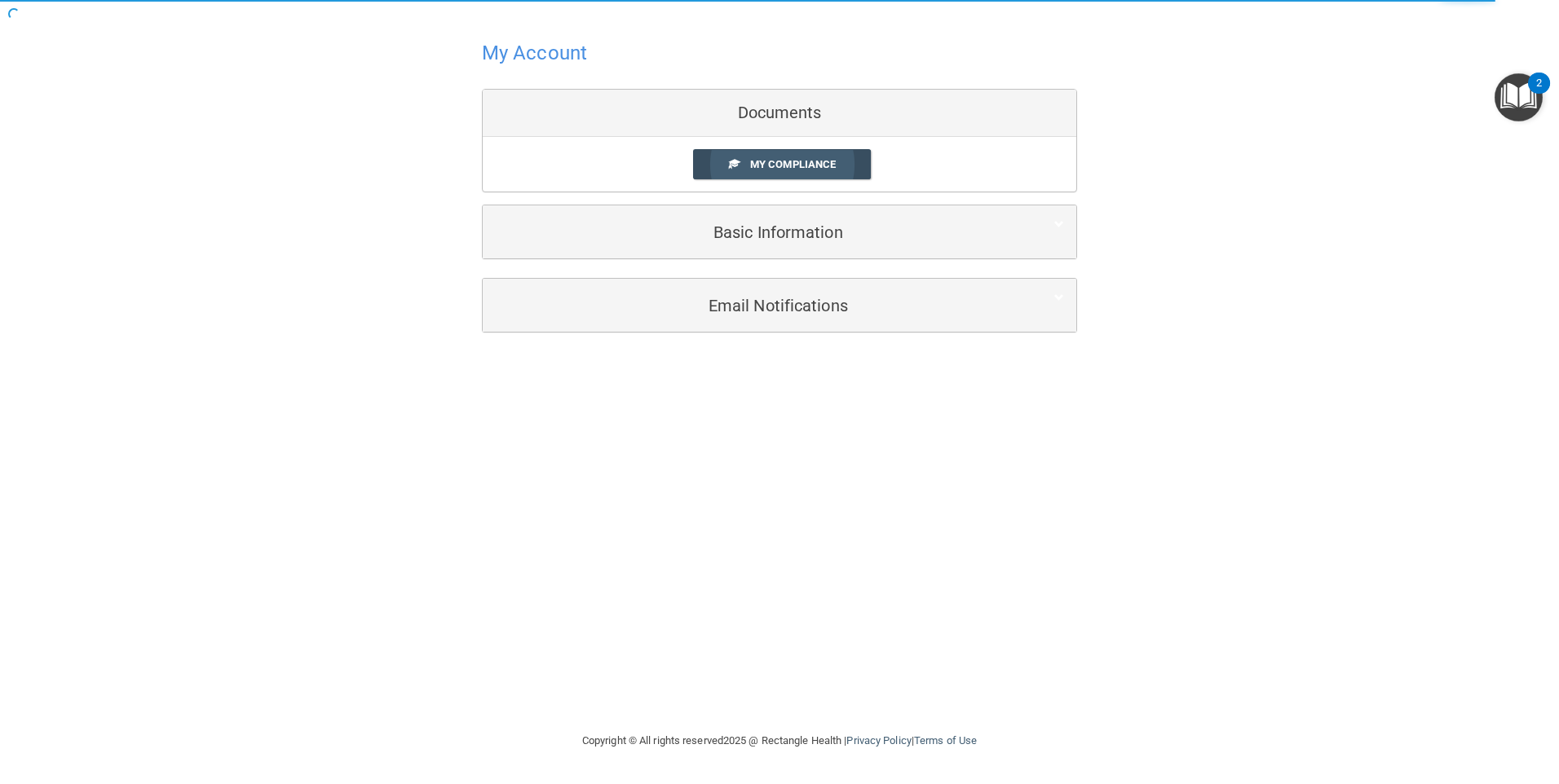
click at [816, 164] on span "My Compliance" at bounding box center [792, 163] width 86 height 12
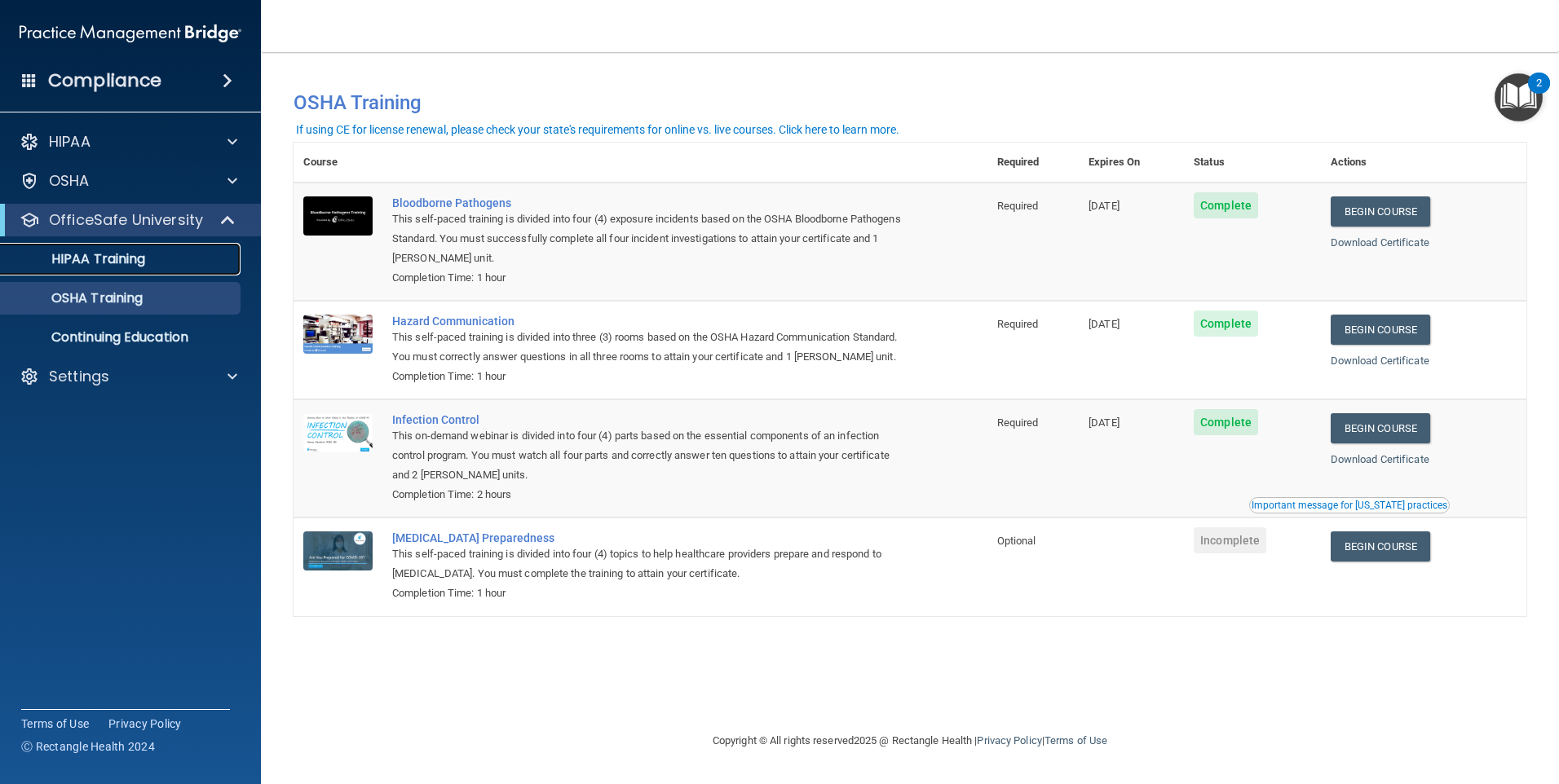
click at [82, 261] on p "HIPAA Training" at bounding box center [78, 259] width 135 height 17
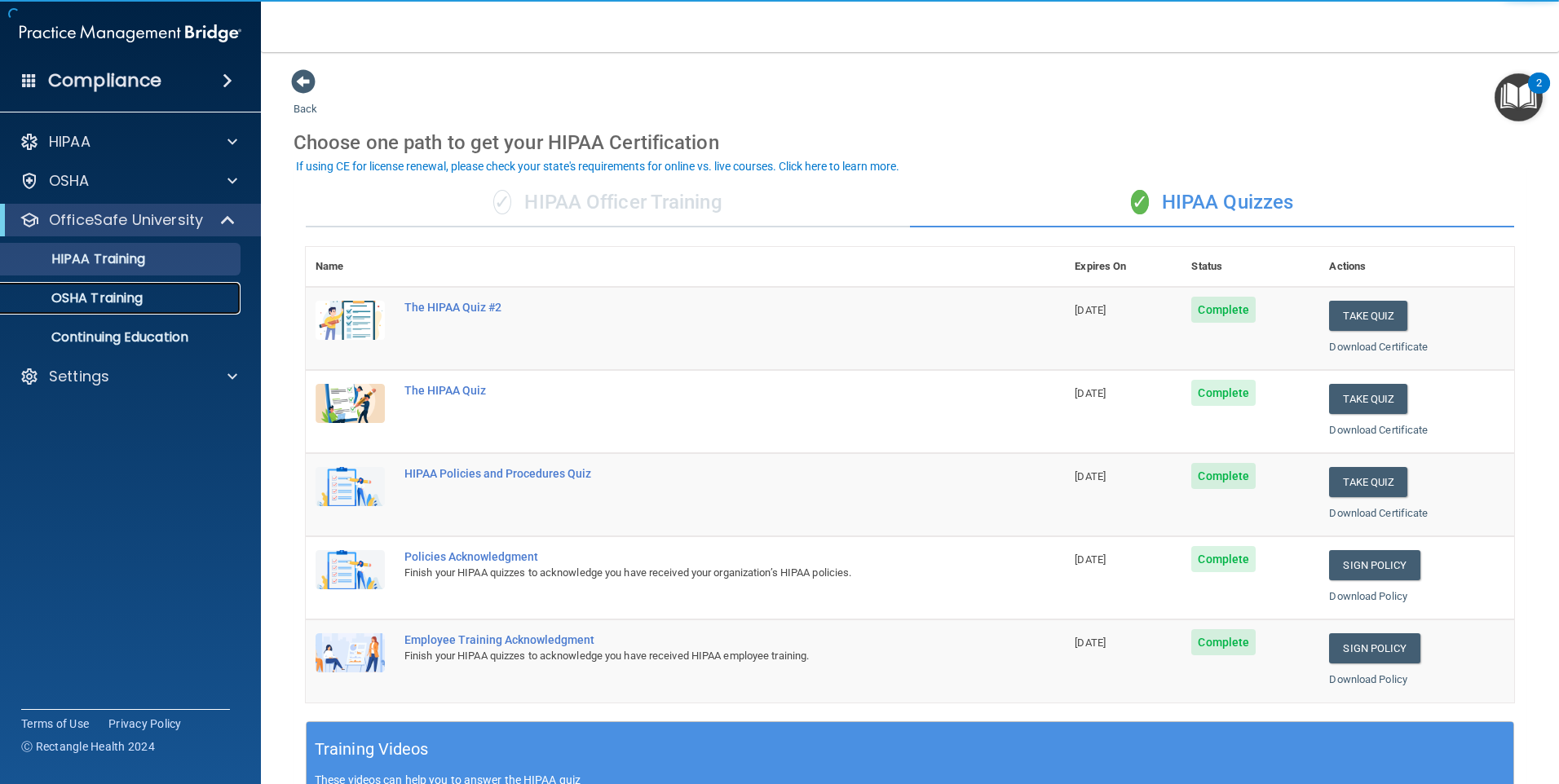
click at [94, 296] on p "OSHA Training" at bounding box center [76, 298] width 132 height 17
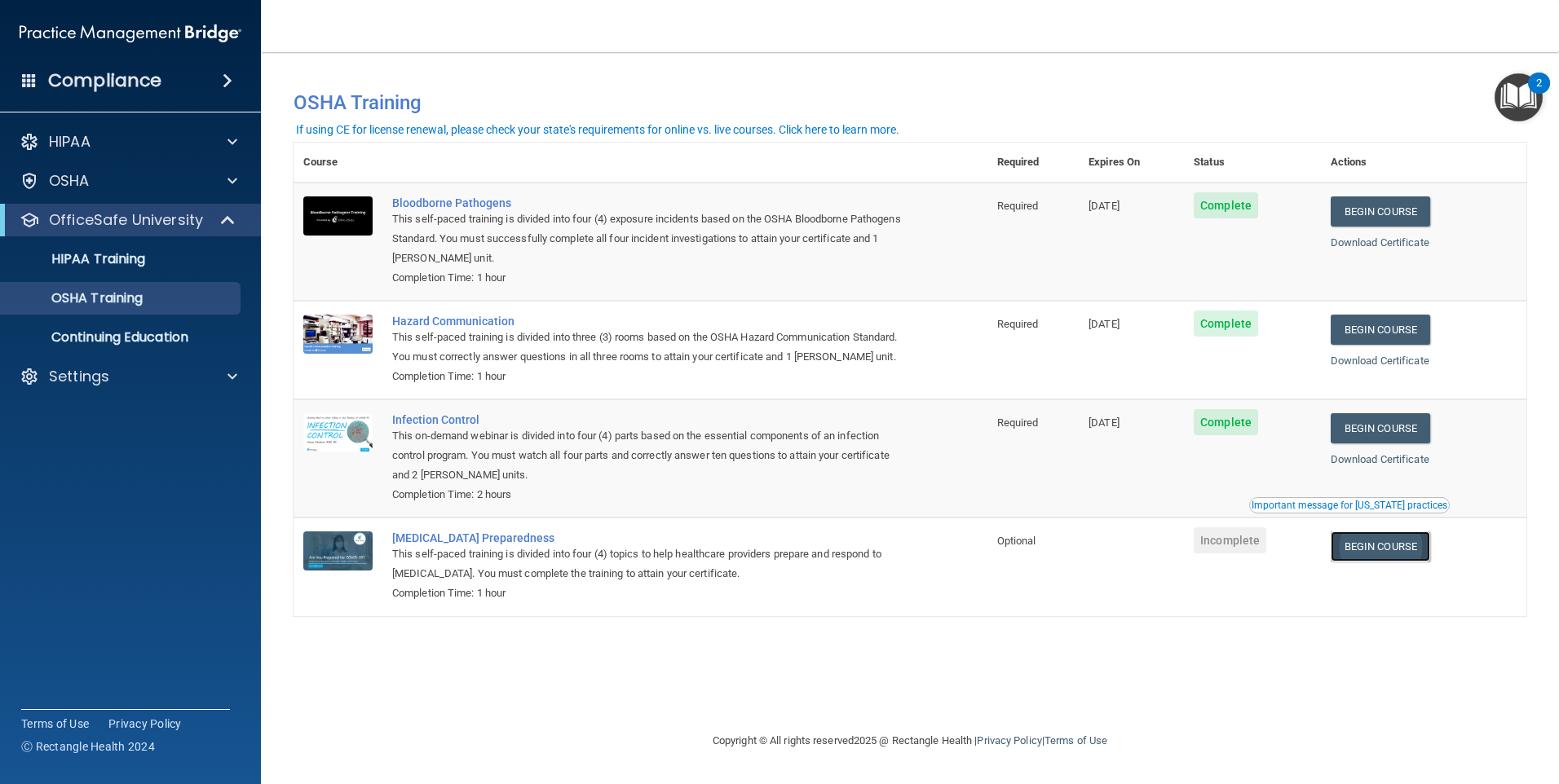
click at [1365, 561] on link "Begin Course" at bounding box center [1380, 546] width 100 height 30
click at [137, 224] on p "OfficeSafe University" at bounding box center [126, 220] width 154 height 19
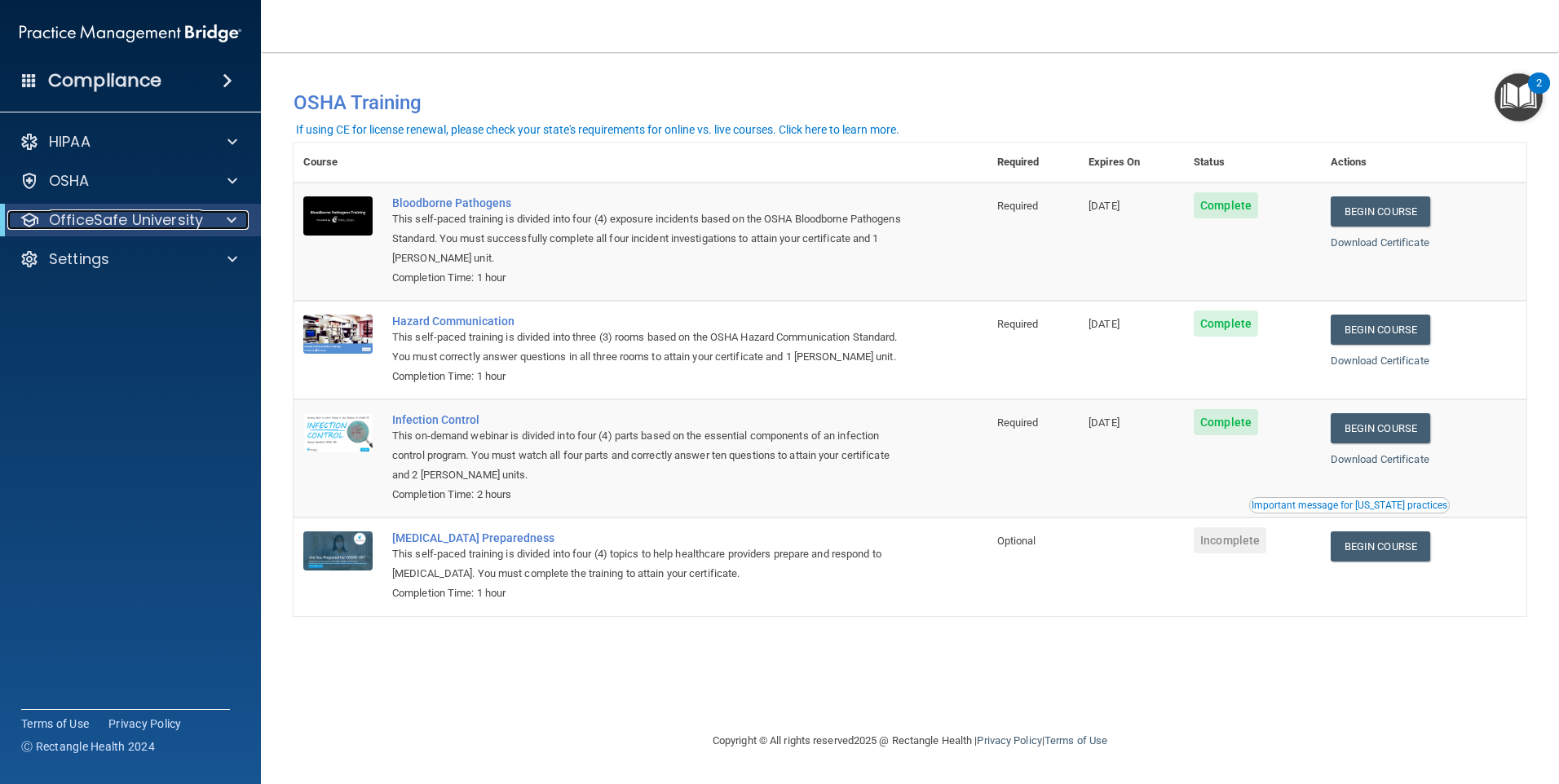
click at [182, 220] on p "OfficeSafe University" at bounding box center [126, 220] width 154 height 19
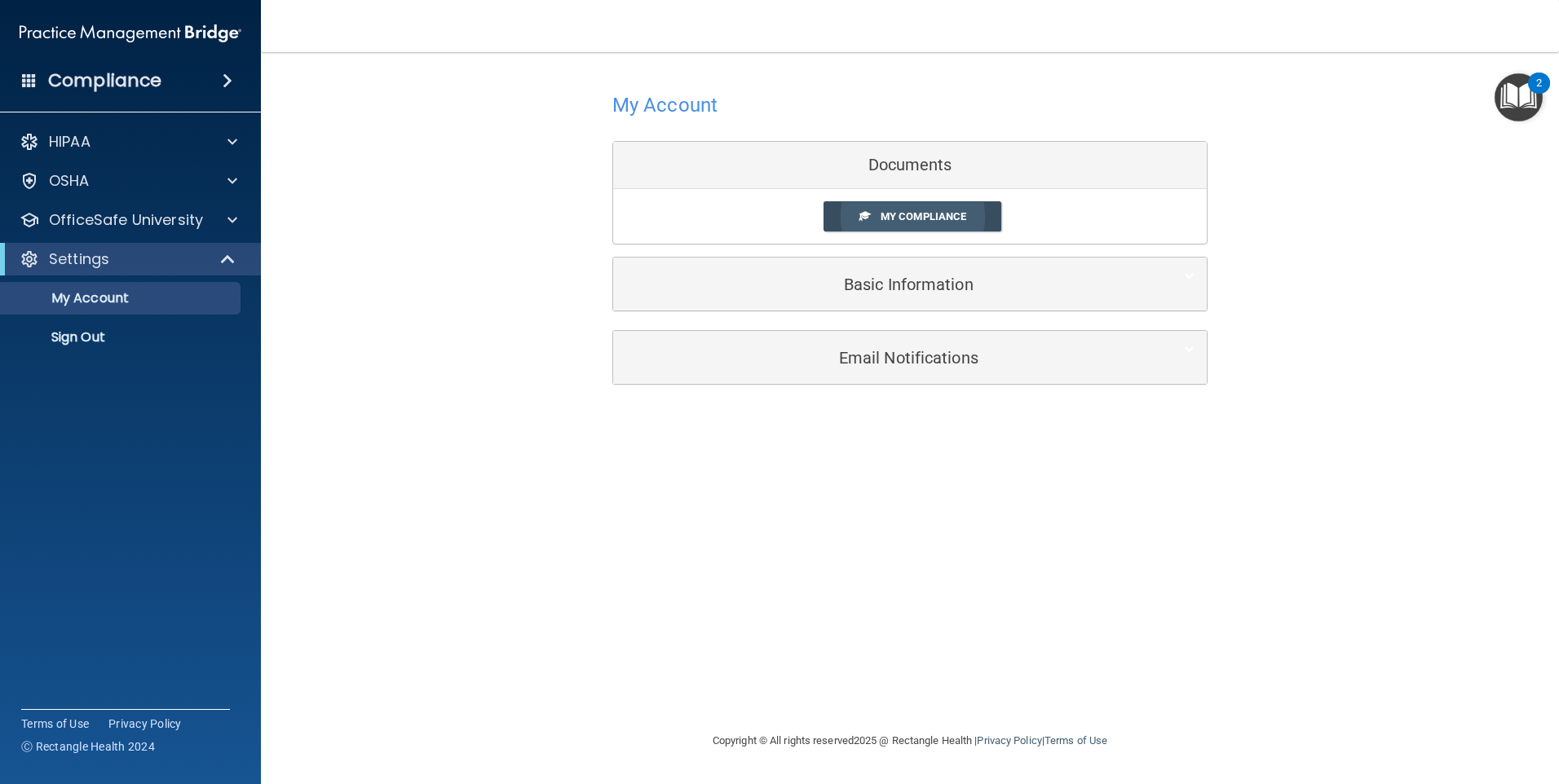
click at [888, 211] on span "My Compliance" at bounding box center [923, 216] width 86 height 12
